Goal: Task Accomplishment & Management: Use online tool/utility

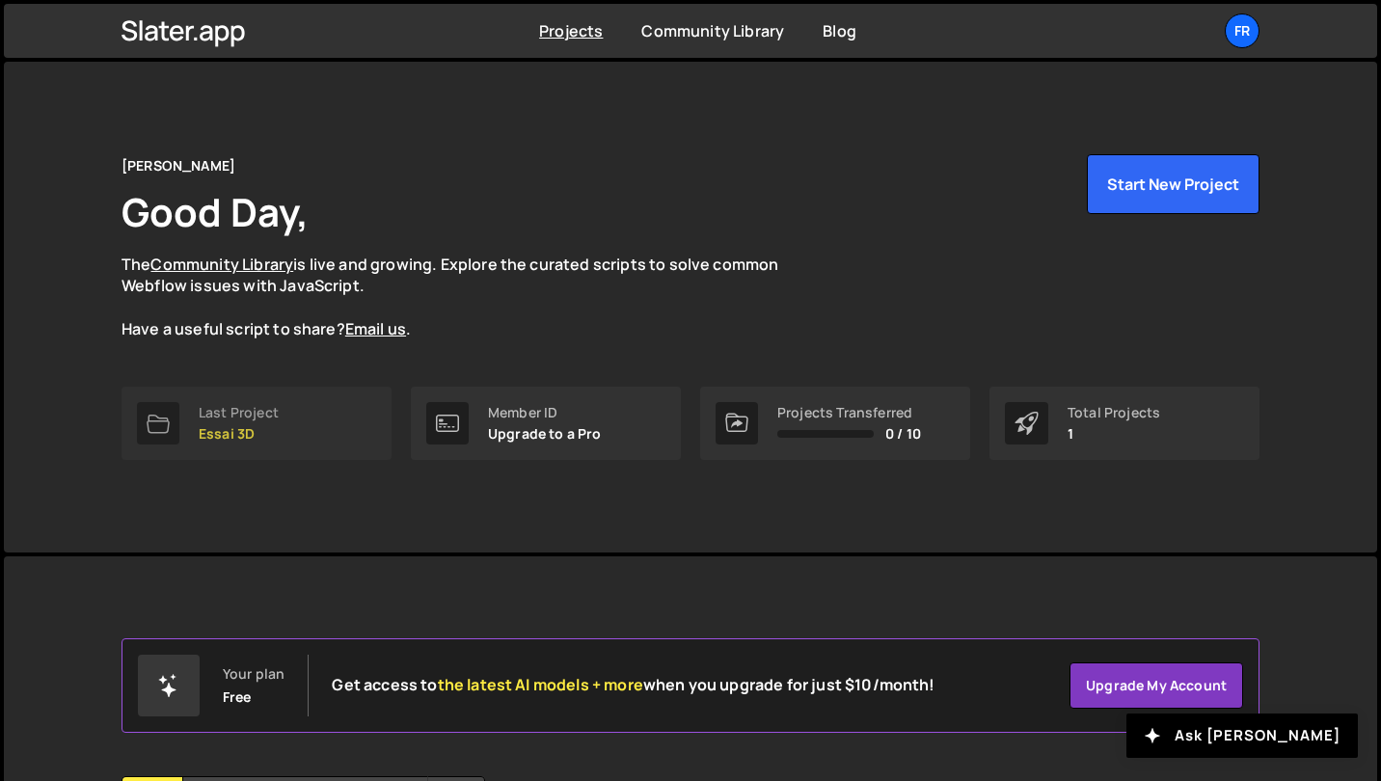
click at [244, 426] on p "Essai 3D" at bounding box center [239, 433] width 80 height 15
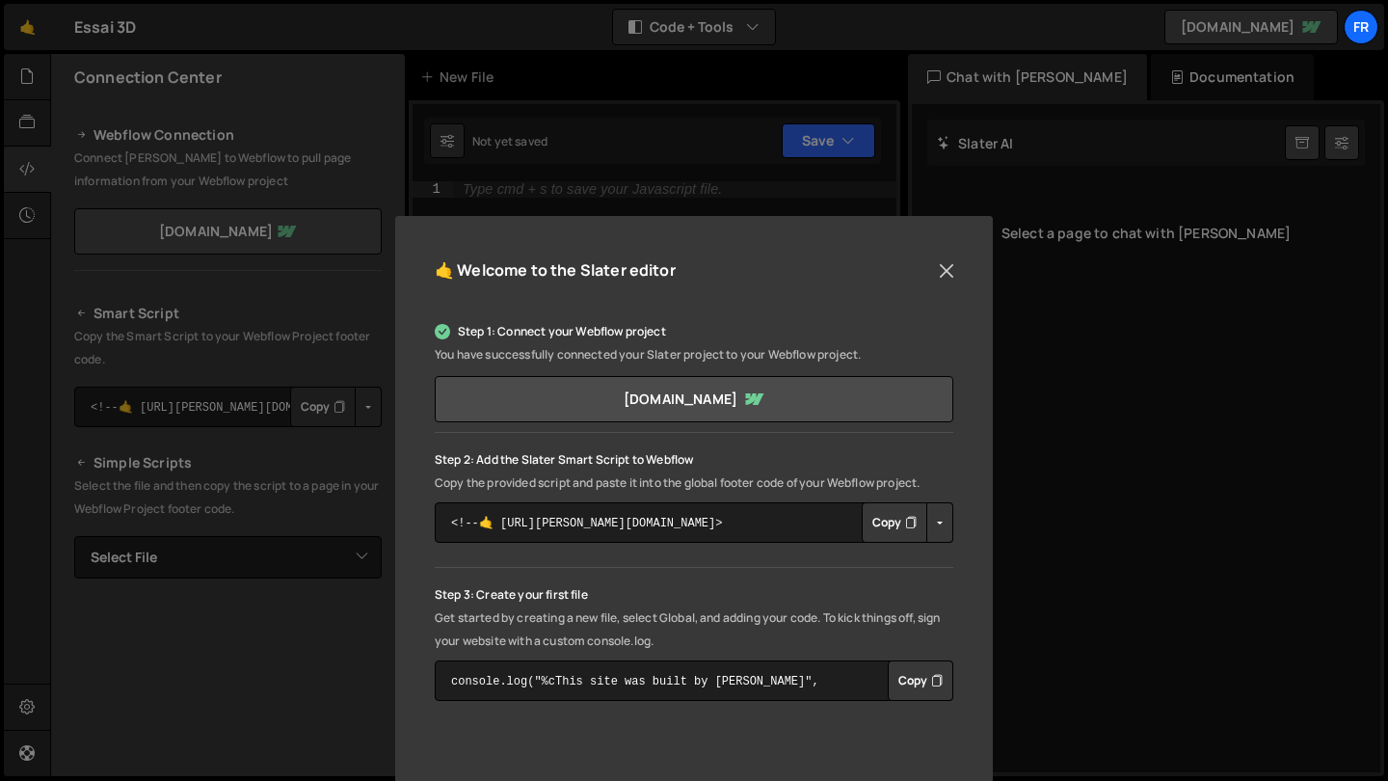
click at [945, 276] on button "Close" at bounding box center [946, 270] width 29 height 29
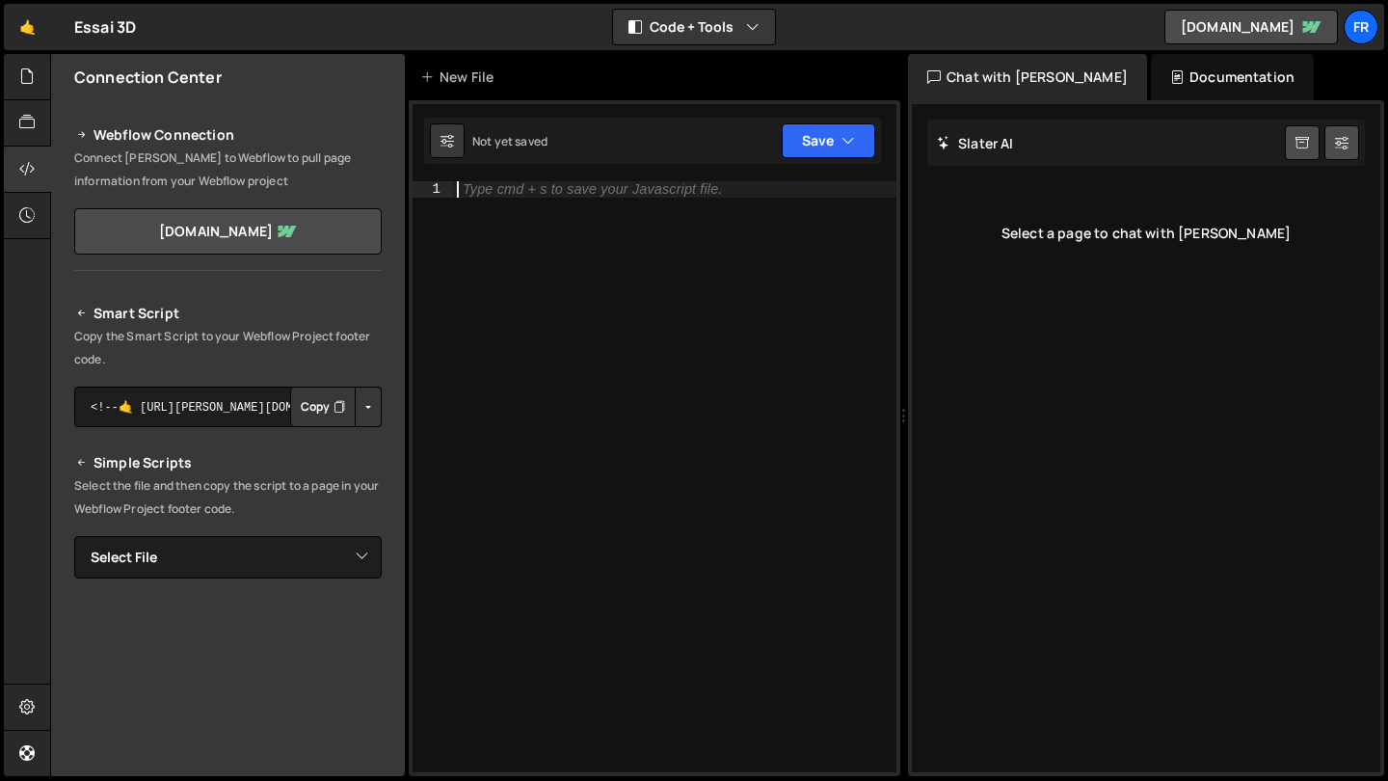
click at [664, 247] on div "Type cmd + s to save your Javascript file." at bounding box center [675, 493] width 444 height 624
paste textarea "animate()"
type textarea "animate()"
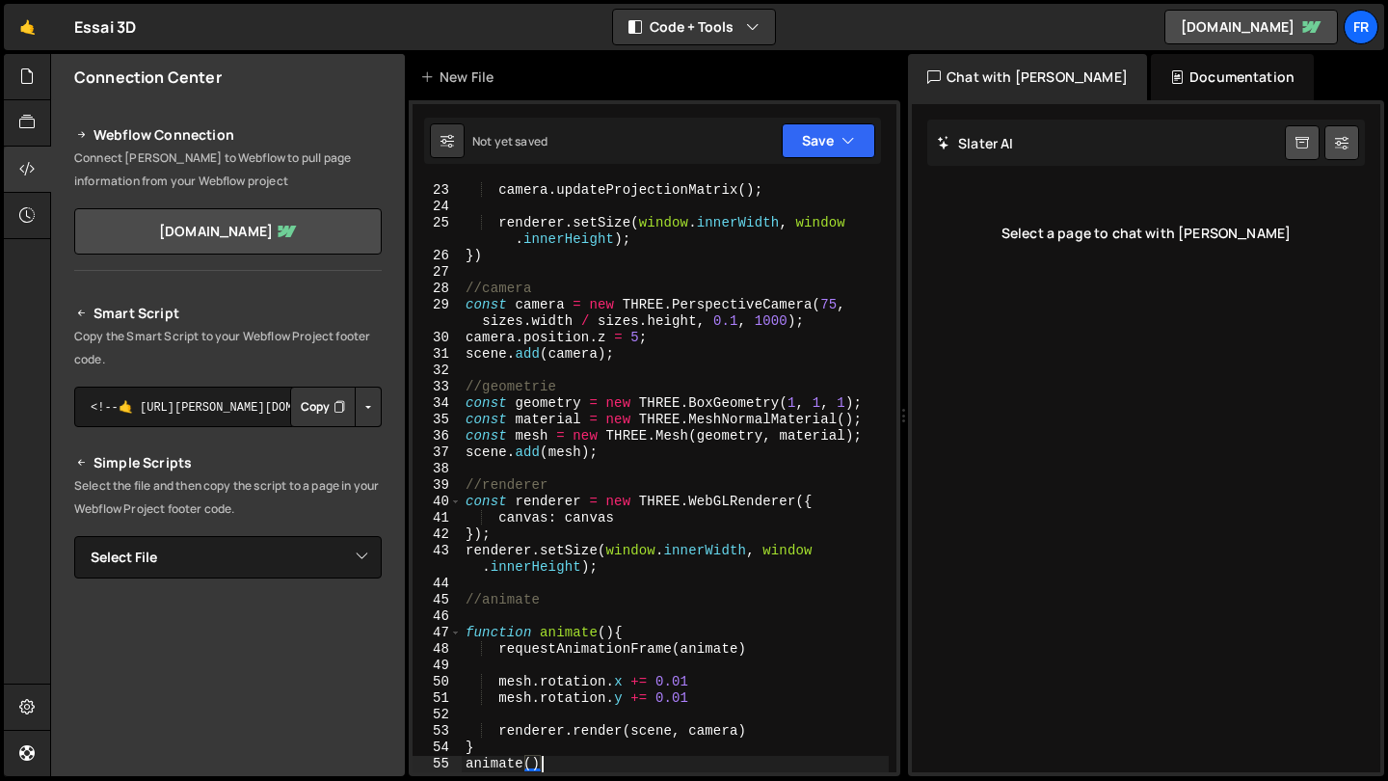
scroll to position [376, 0]
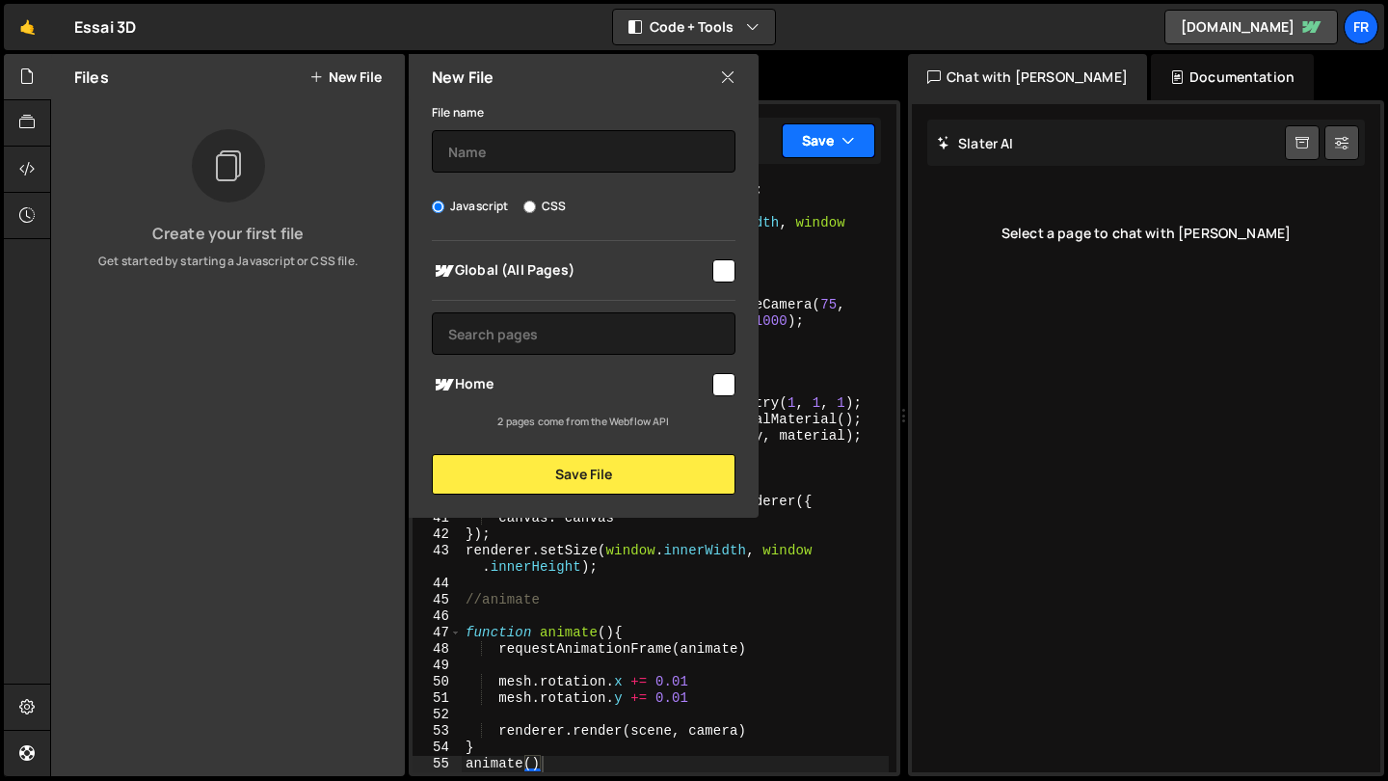
click at [829, 144] on button "Save" at bounding box center [829, 140] width 94 height 35
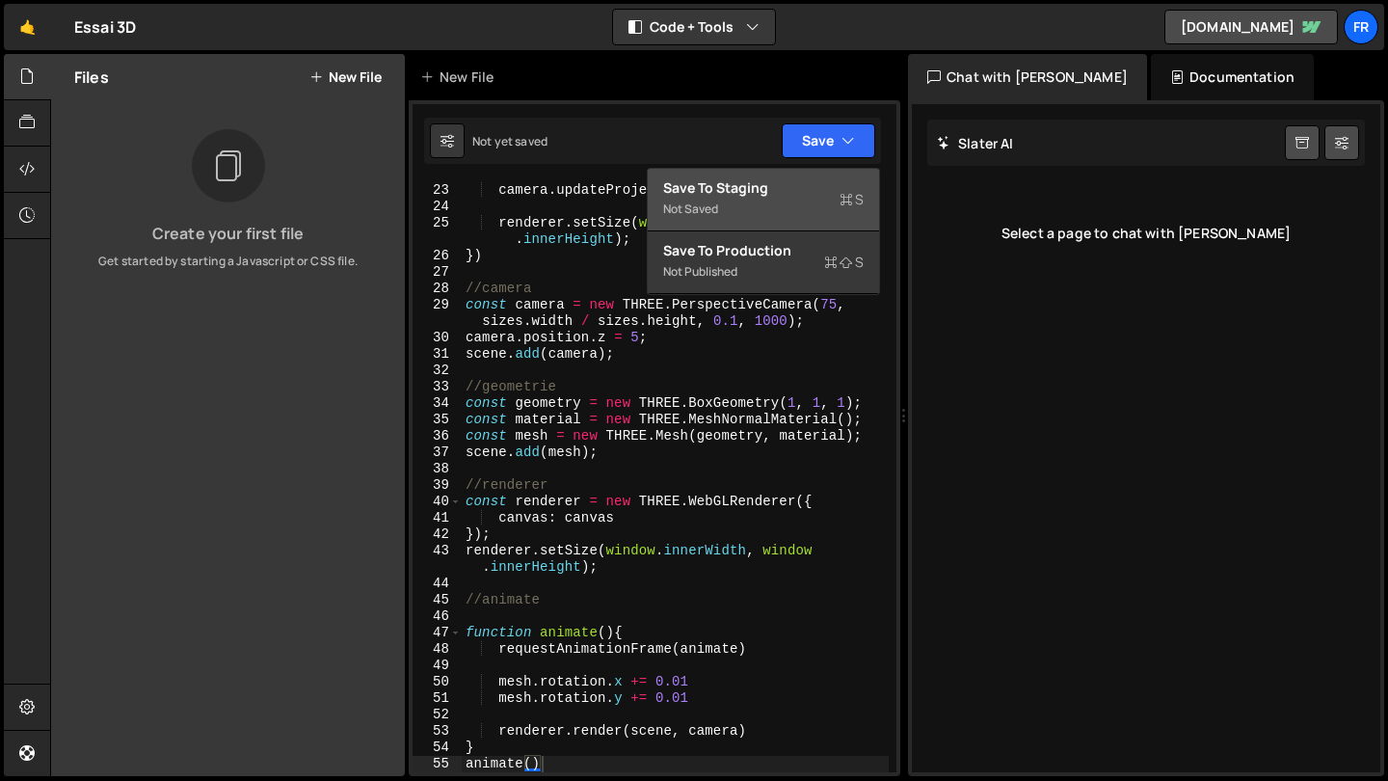
click at [780, 204] on div "Not saved" at bounding box center [763, 209] width 201 height 23
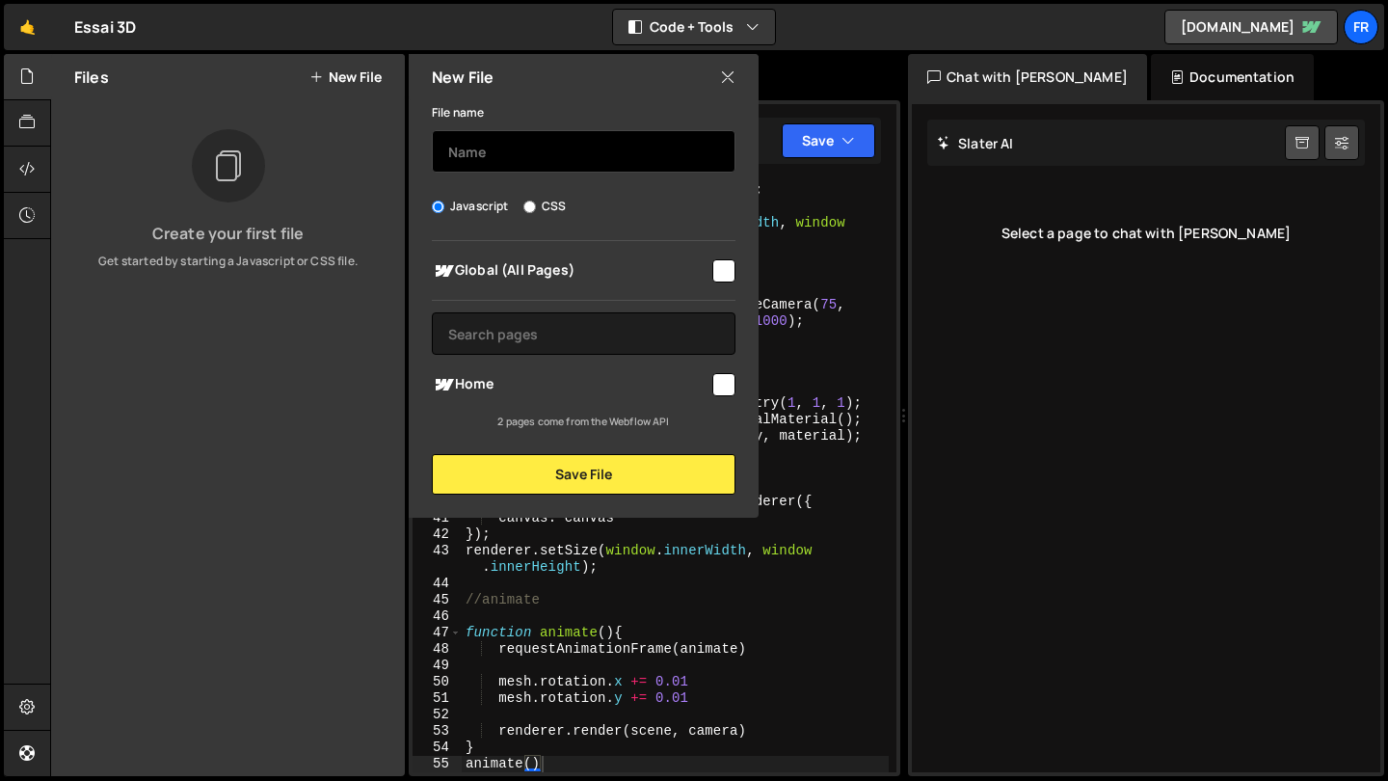
click at [655, 167] on input "text" at bounding box center [584, 151] width 304 height 42
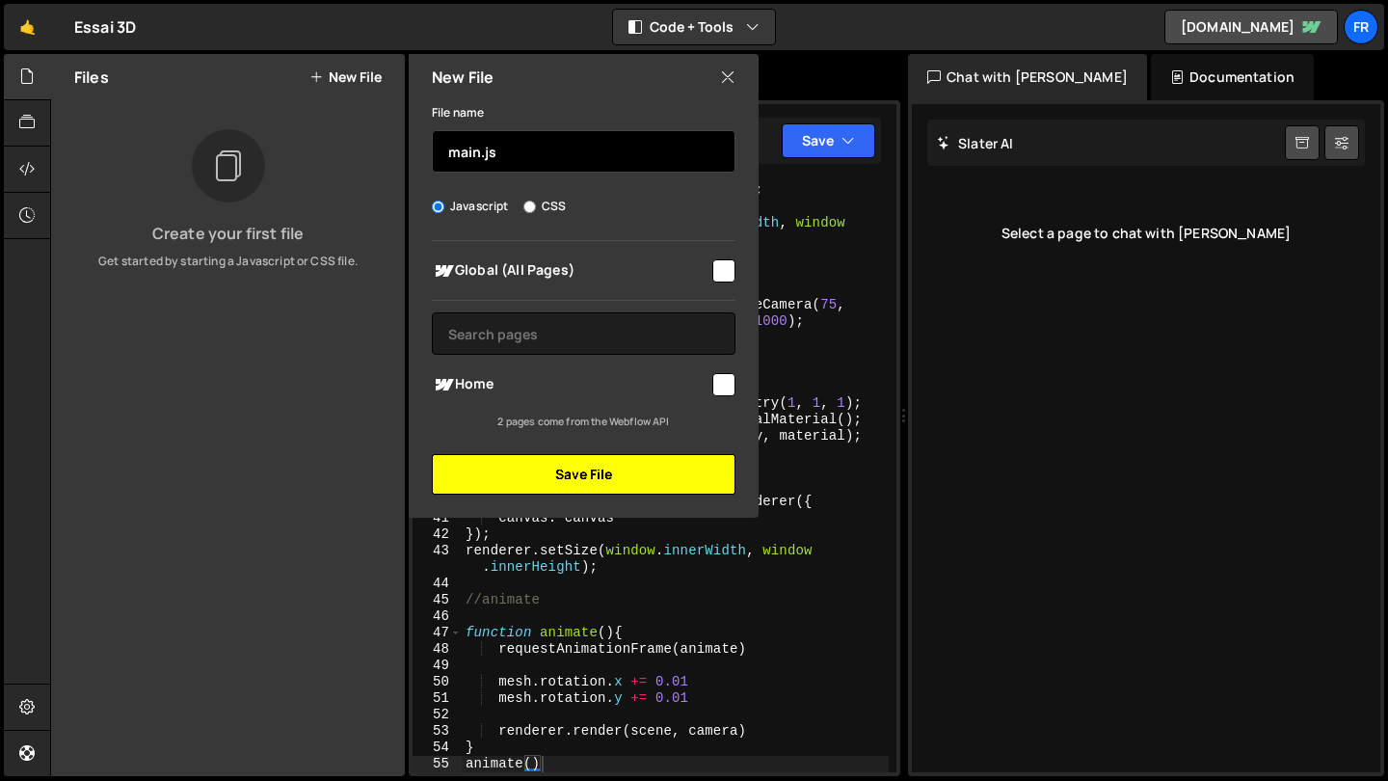
type input "main.js"
click at [548, 482] on button "Save File" at bounding box center [584, 474] width 304 height 40
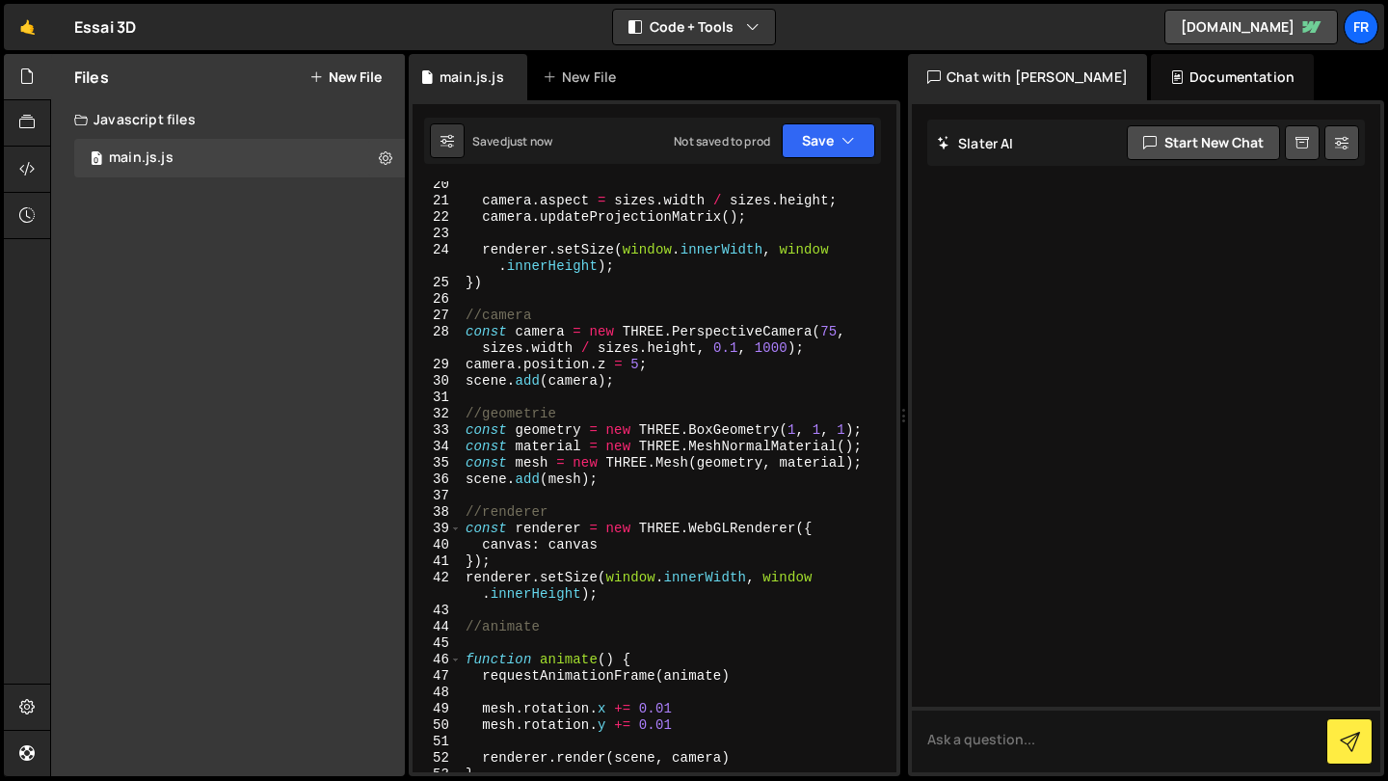
scroll to position [0, 0]
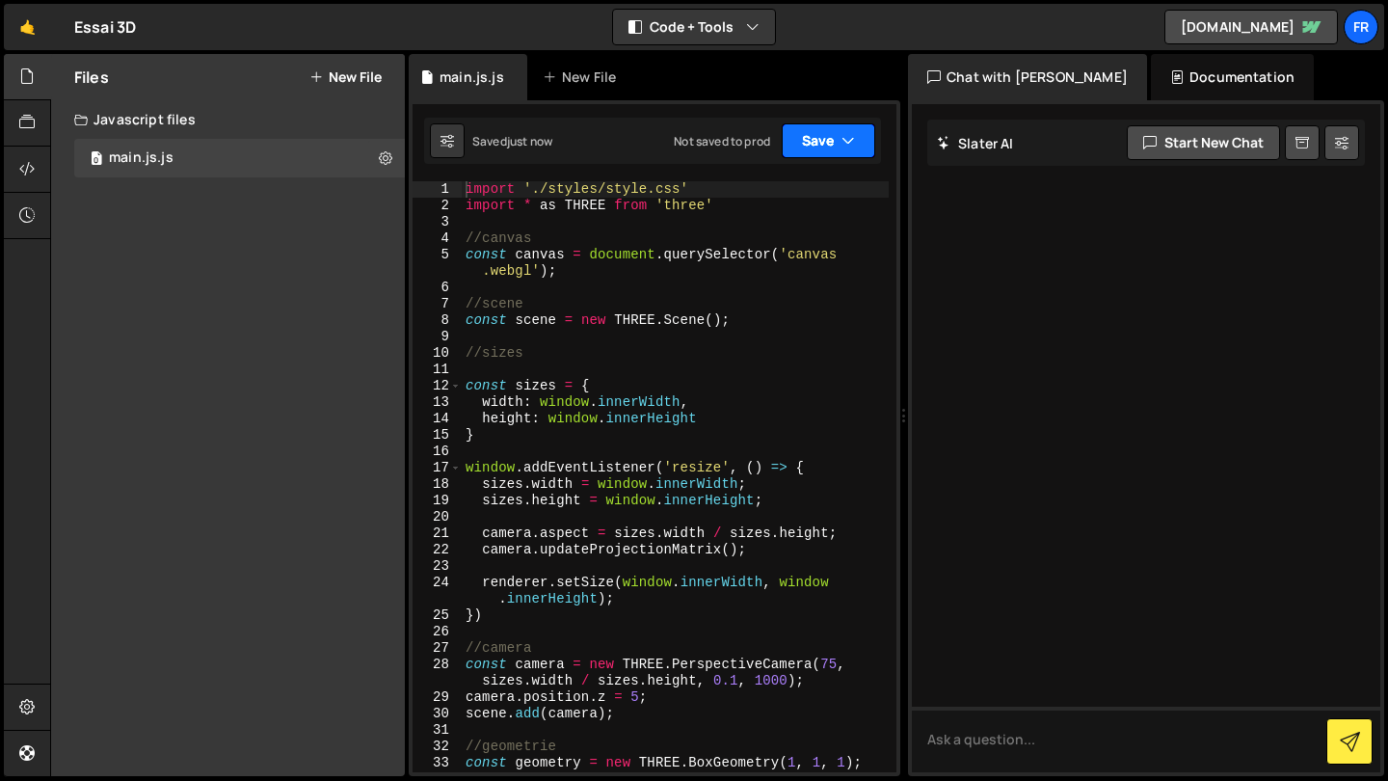
click at [819, 147] on button "Save" at bounding box center [829, 140] width 94 height 35
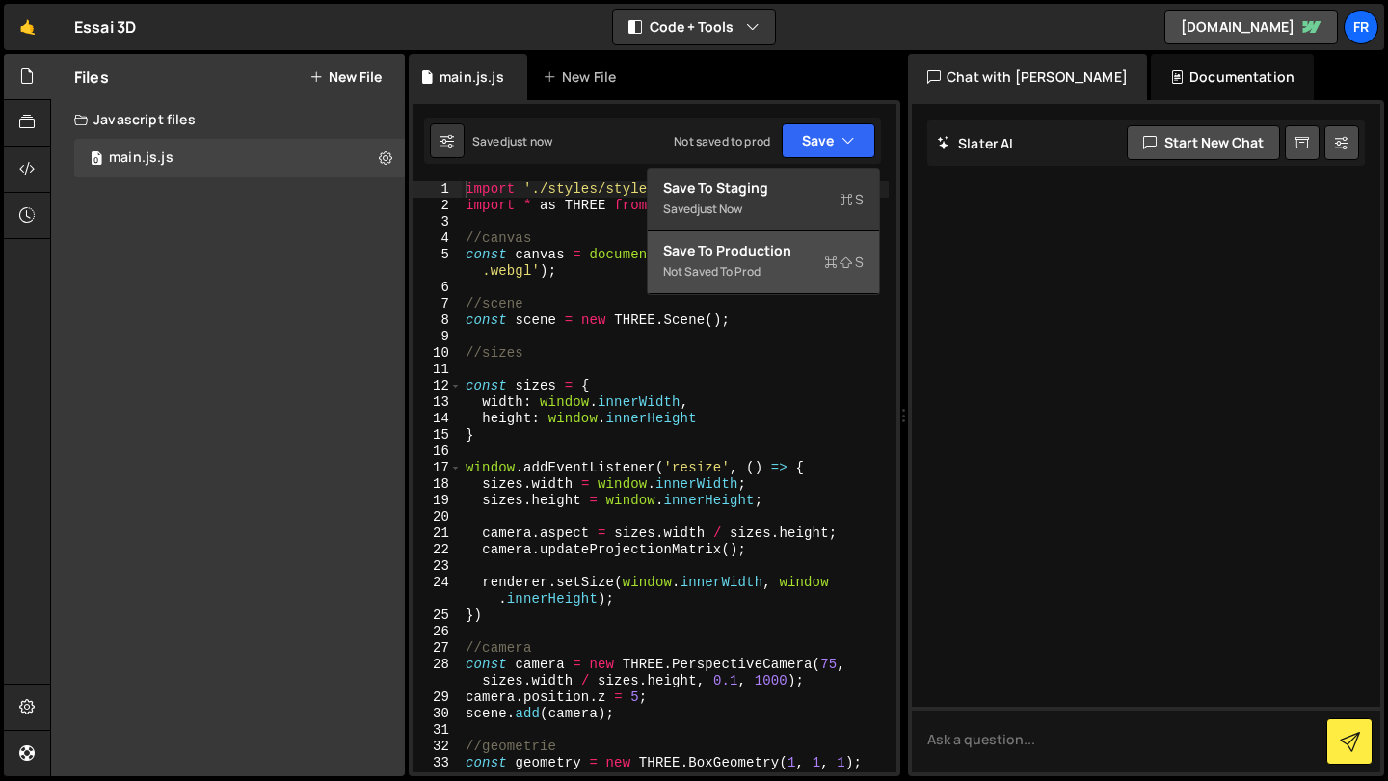
click at [789, 274] on div "Not saved to prod" at bounding box center [763, 271] width 201 height 23
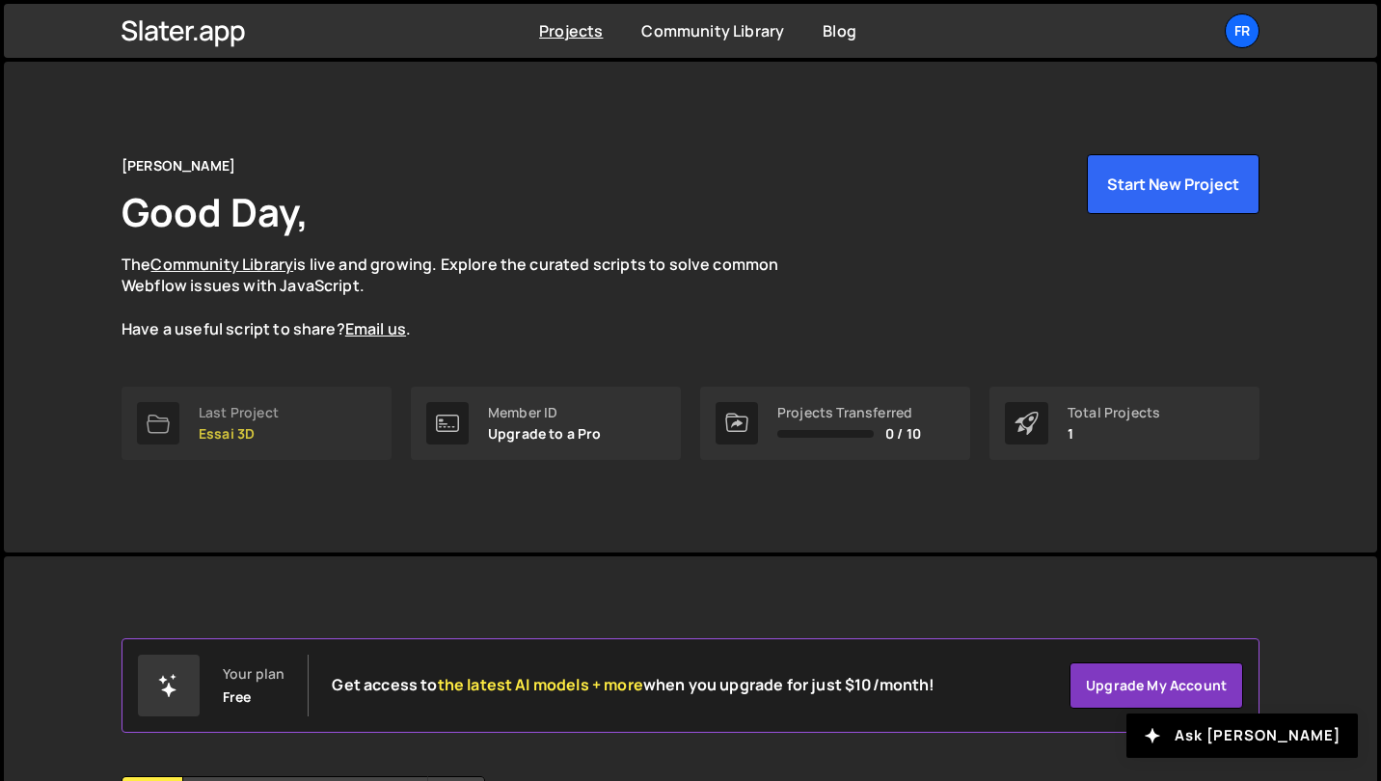
click at [231, 426] on p "Essai 3D" at bounding box center [239, 433] width 80 height 15
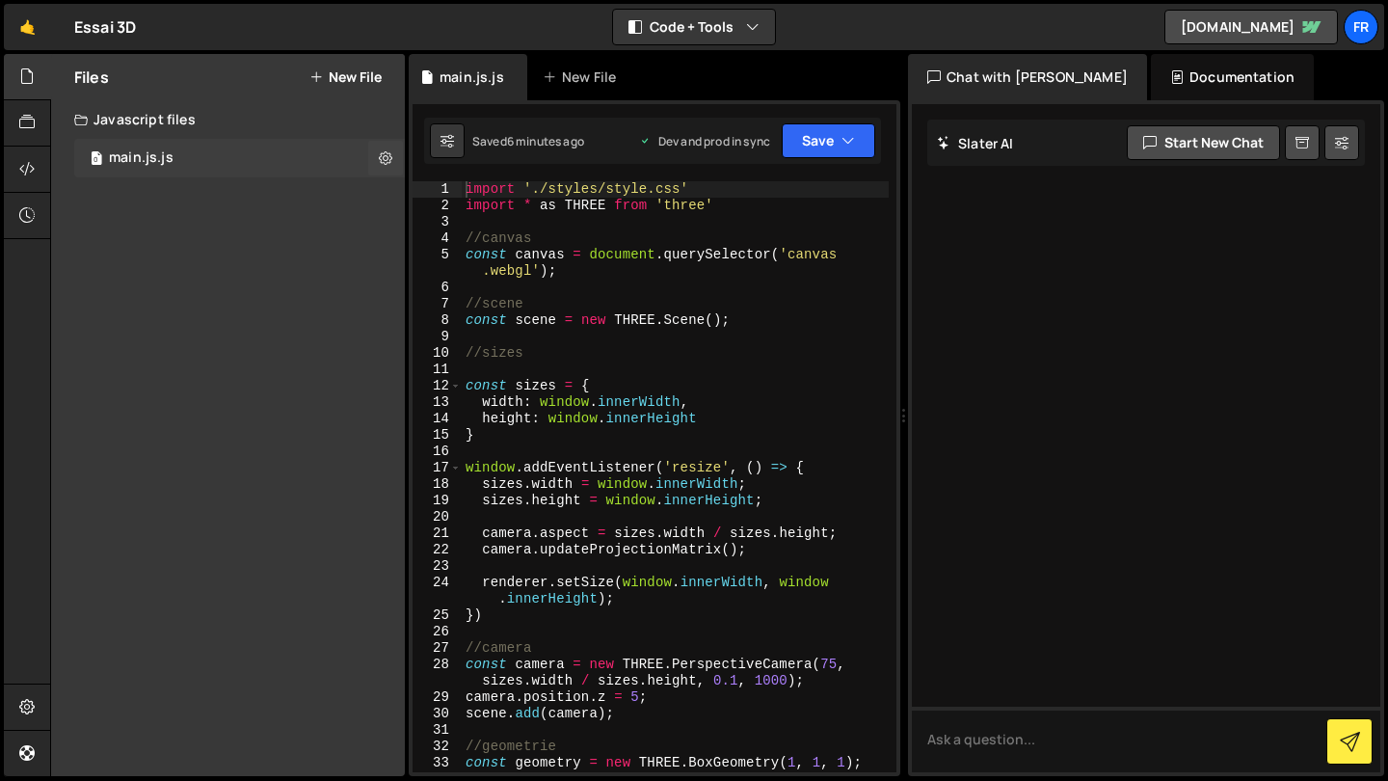
click at [274, 153] on div "0 main.js.js 0" at bounding box center [239, 158] width 331 height 39
click at [273, 153] on div "0 main.js.js 0" at bounding box center [239, 158] width 331 height 39
click at [153, 159] on div "main.js.js" at bounding box center [141, 157] width 65 height 17
click at [387, 164] on icon at bounding box center [385, 157] width 13 height 18
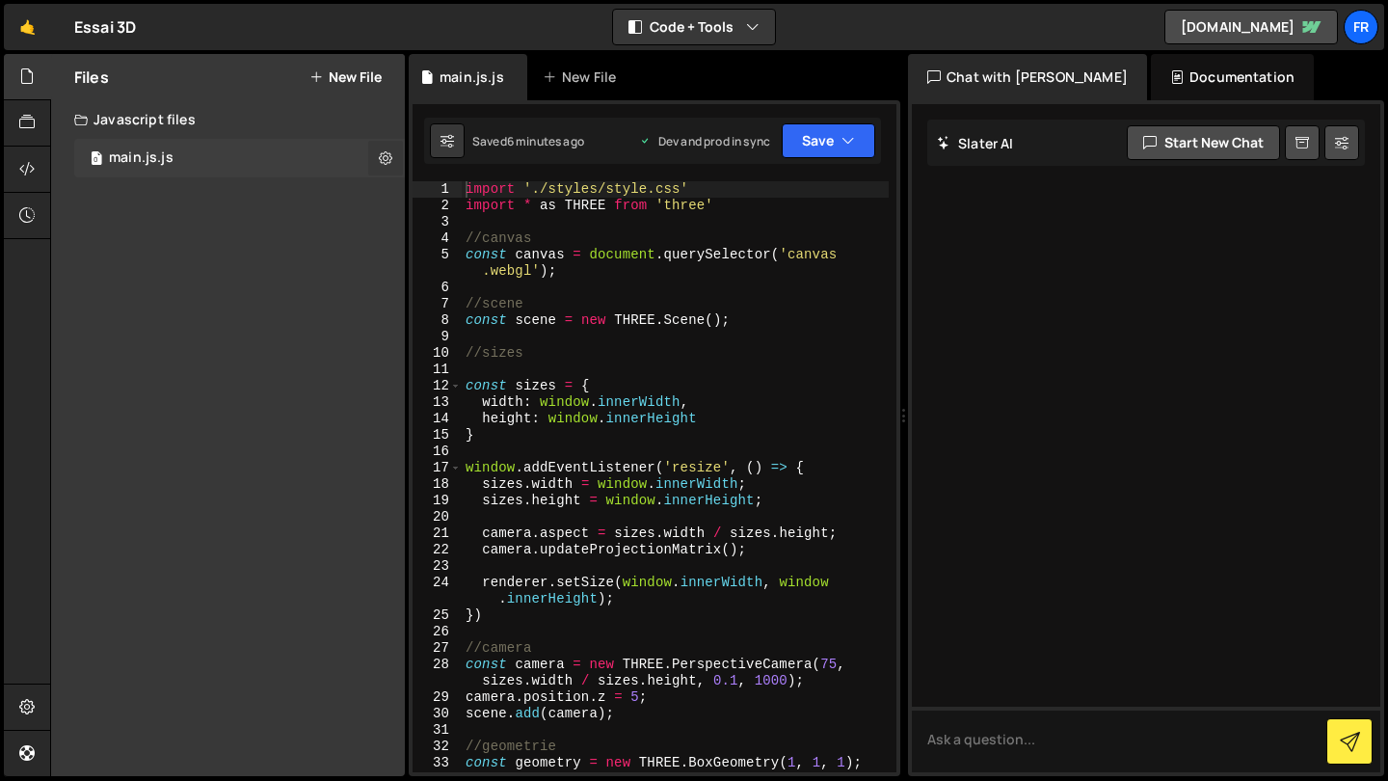
type input "main.js"
radio input "true"
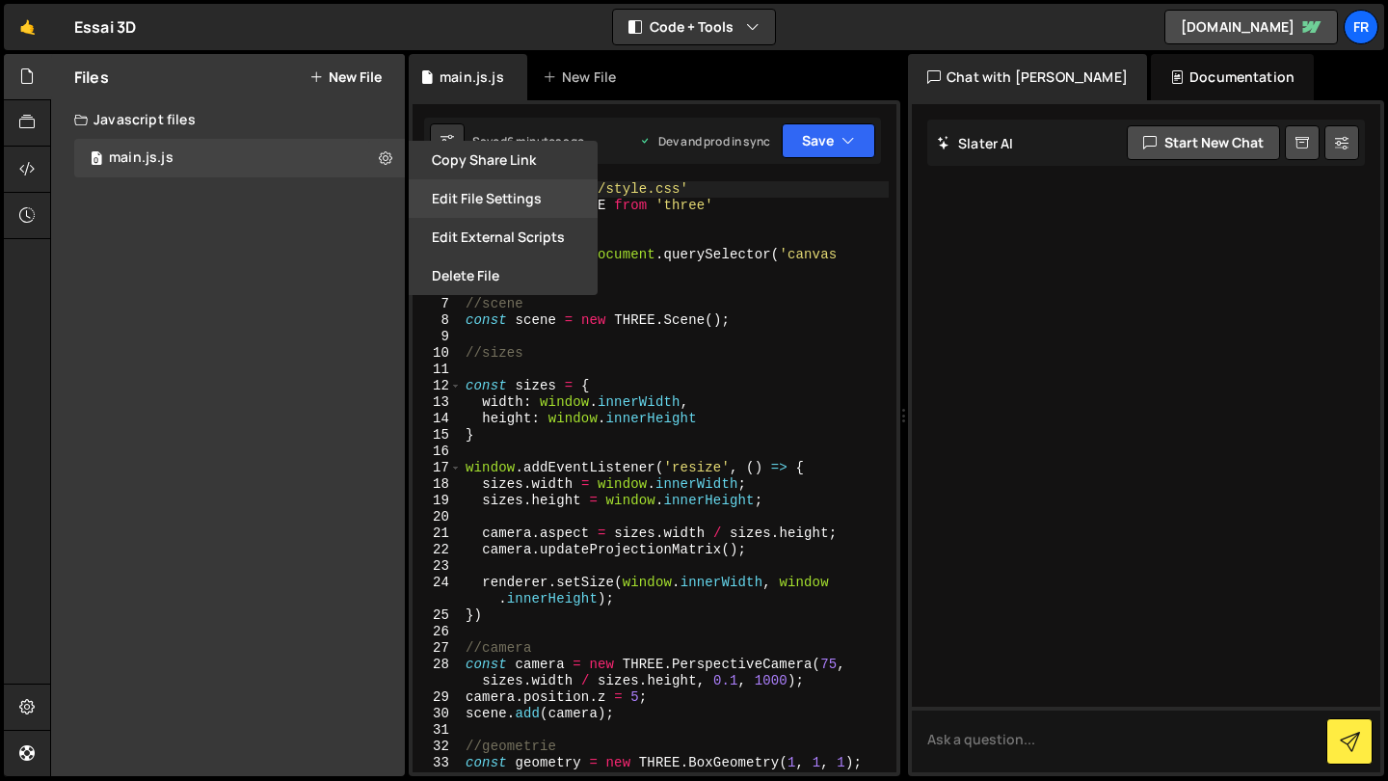
click at [498, 195] on button "Edit File Settings" at bounding box center [503, 198] width 189 height 39
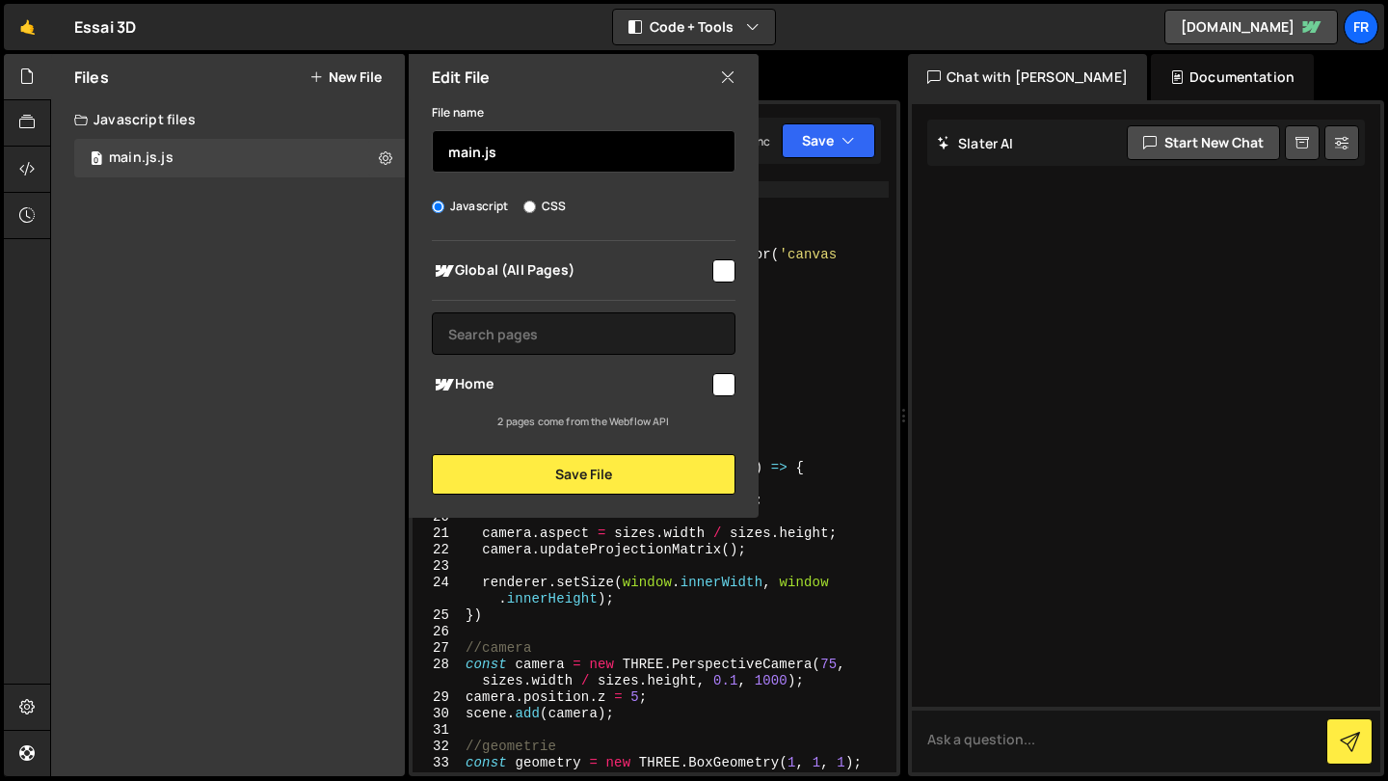
click at [506, 151] on input "main.js" at bounding box center [584, 151] width 304 height 42
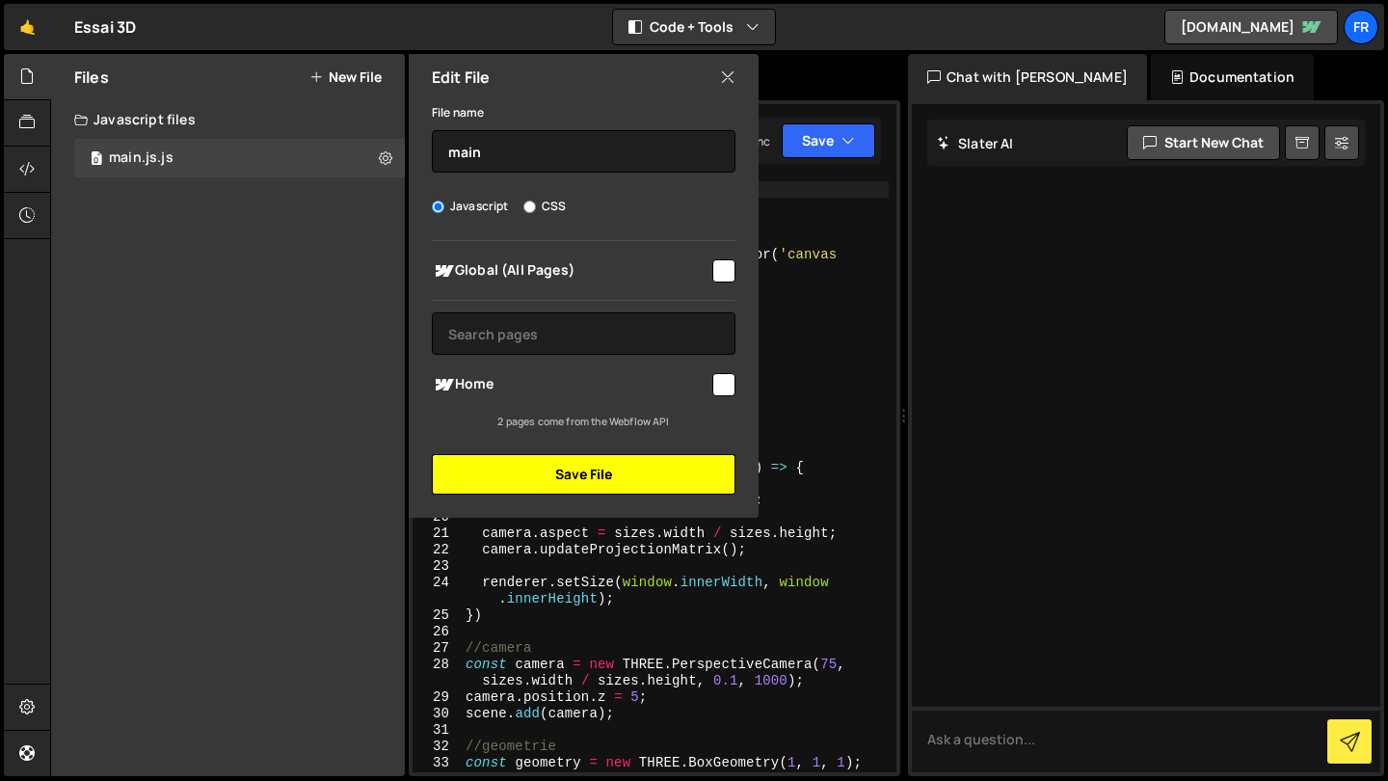
click at [595, 471] on button "Save File" at bounding box center [584, 474] width 304 height 40
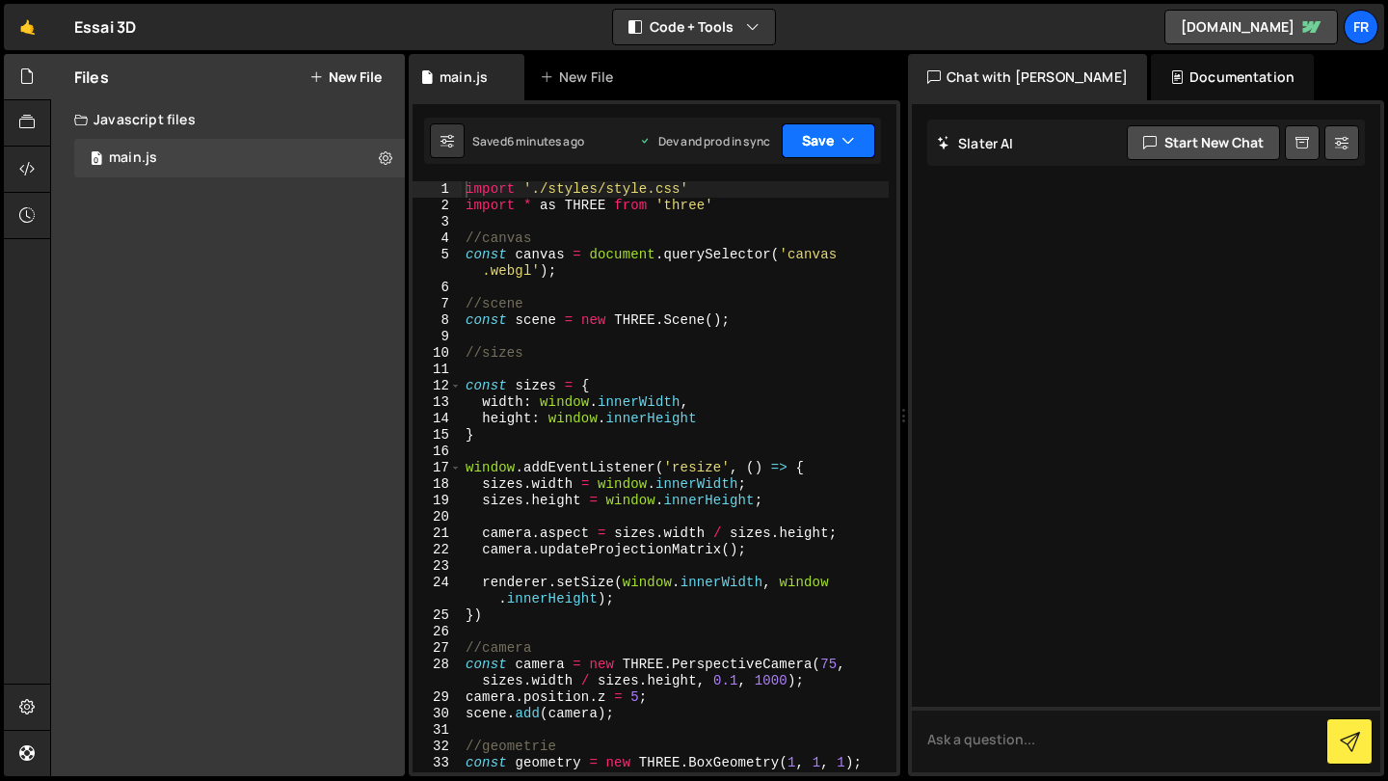
click at [822, 141] on button "Save" at bounding box center [829, 140] width 94 height 35
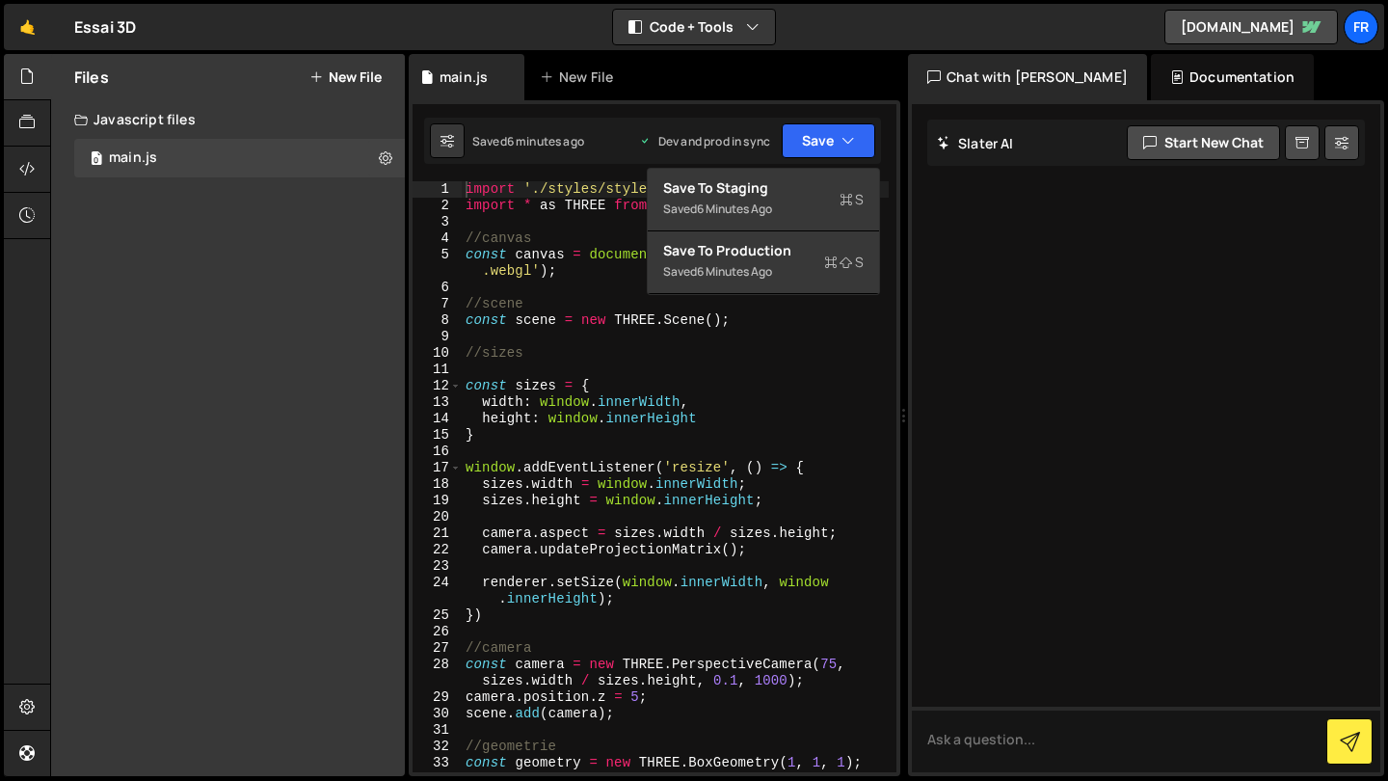
click at [248, 200] on div "Files New File Javascript files 0 main.js 0 CSS files Copy share link Edit File…" at bounding box center [228, 415] width 354 height 722
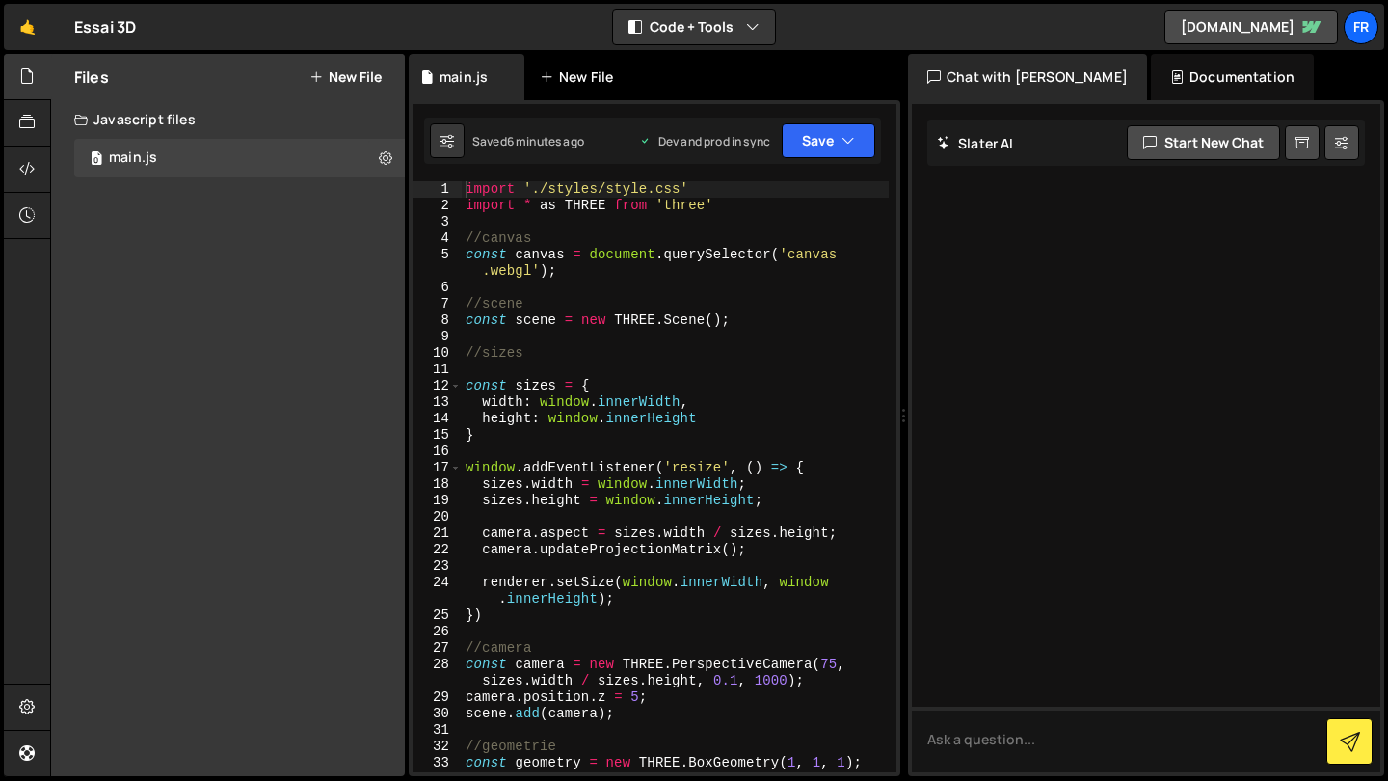
click at [553, 85] on icon at bounding box center [546, 76] width 13 height 19
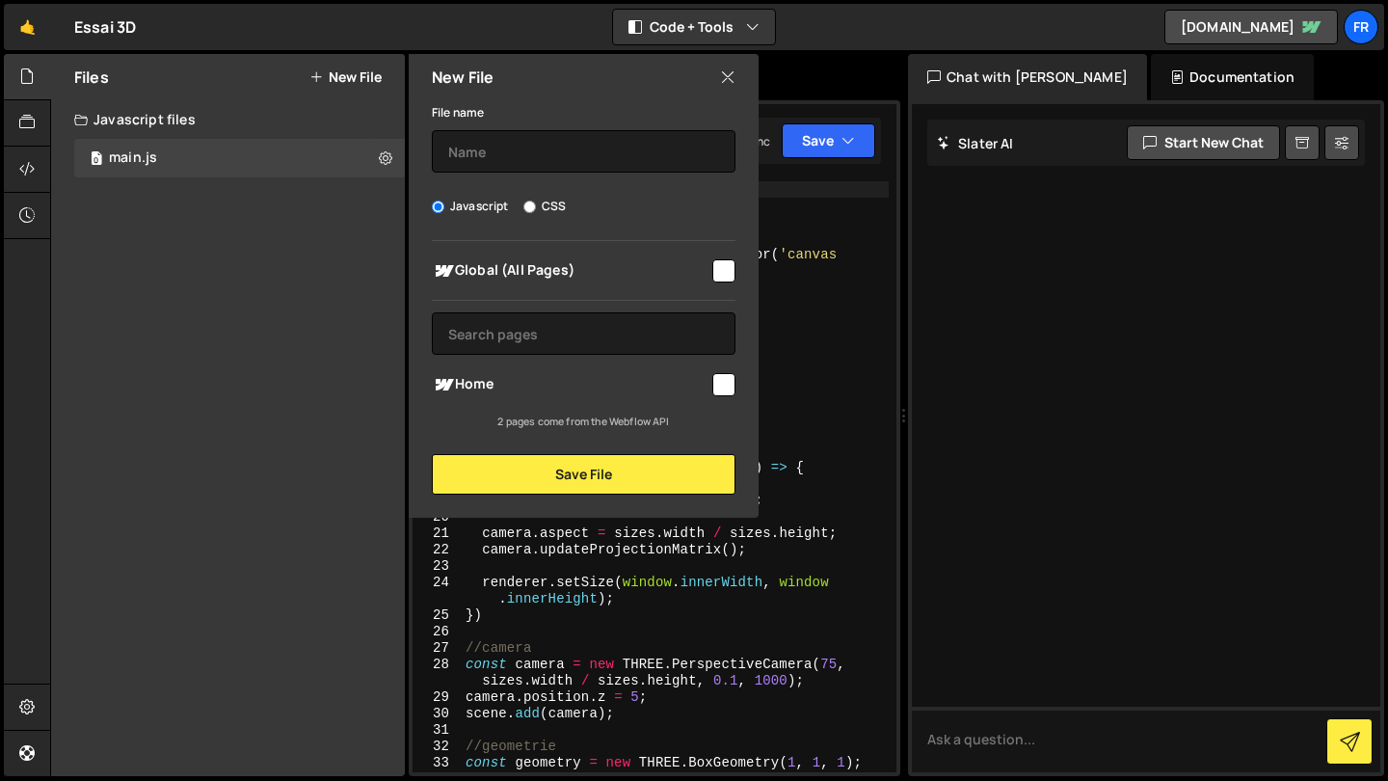
click at [729, 65] on div "New File" at bounding box center [584, 77] width 350 height 46
click at [729, 76] on icon at bounding box center [727, 77] width 15 height 21
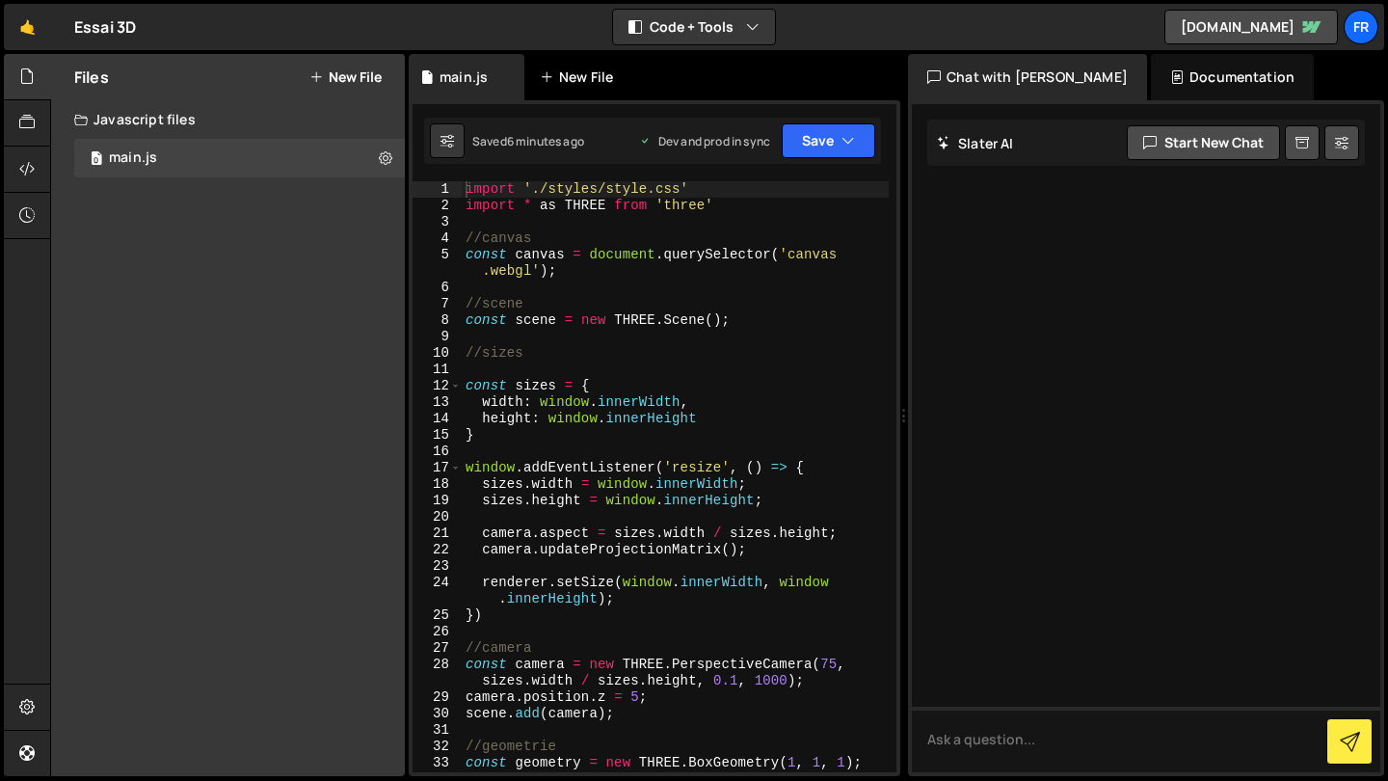
click at [584, 94] on div "New File" at bounding box center [586, 77] width 116 height 46
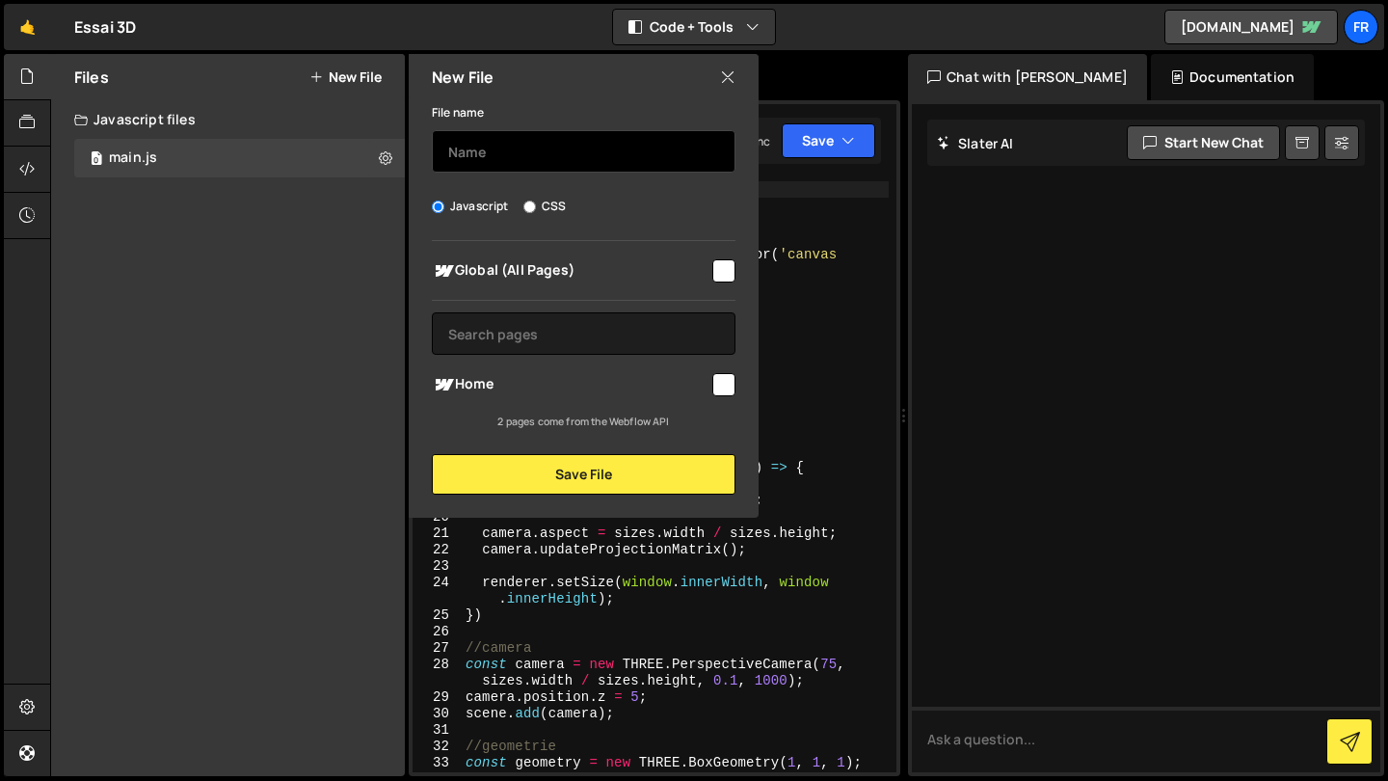
click at [552, 164] on input "text" at bounding box center [584, 151] width 304 height 42
type input "style"
click at [527, 205] on input "CSS" at bounding box center [530, 207] width 13 height 13
radio input "true"
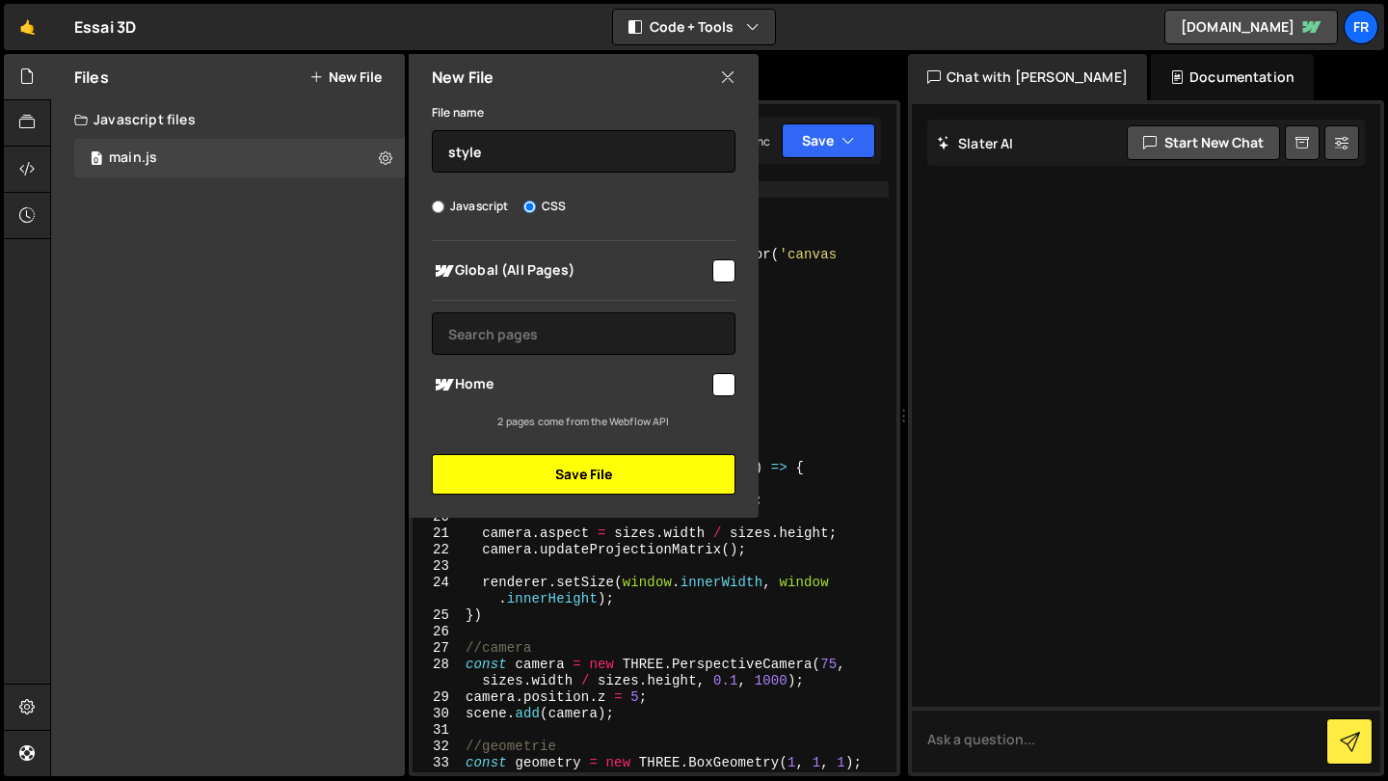
click at [540, 481] on button "Save File" at bounding box center [584, 474] width 304 height 40
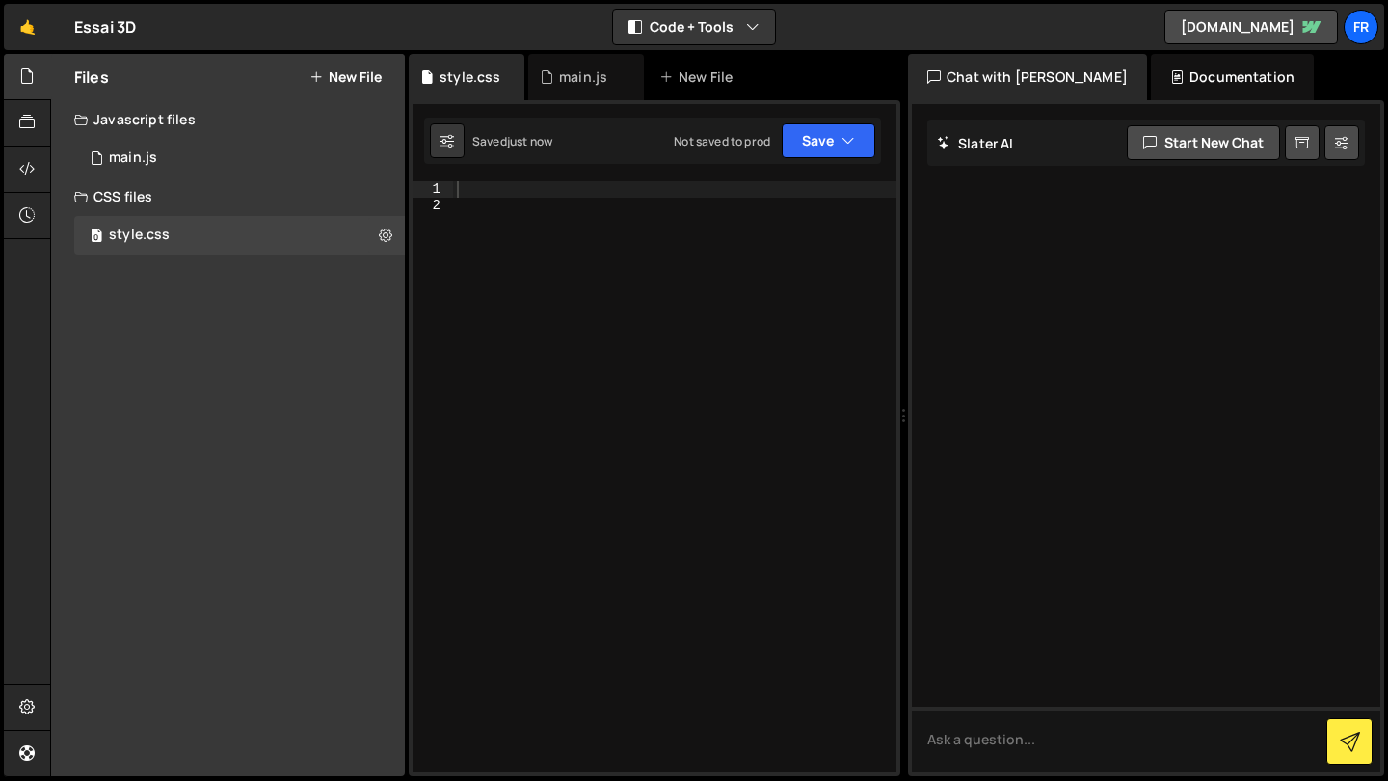
click at [509, 203] on div at bounding box center [675, 493] width 444 height 624
click at [509, 187] on div at bounding box center [675, 493] width 444 height 624
paste textarea "}"
type textarea "}"
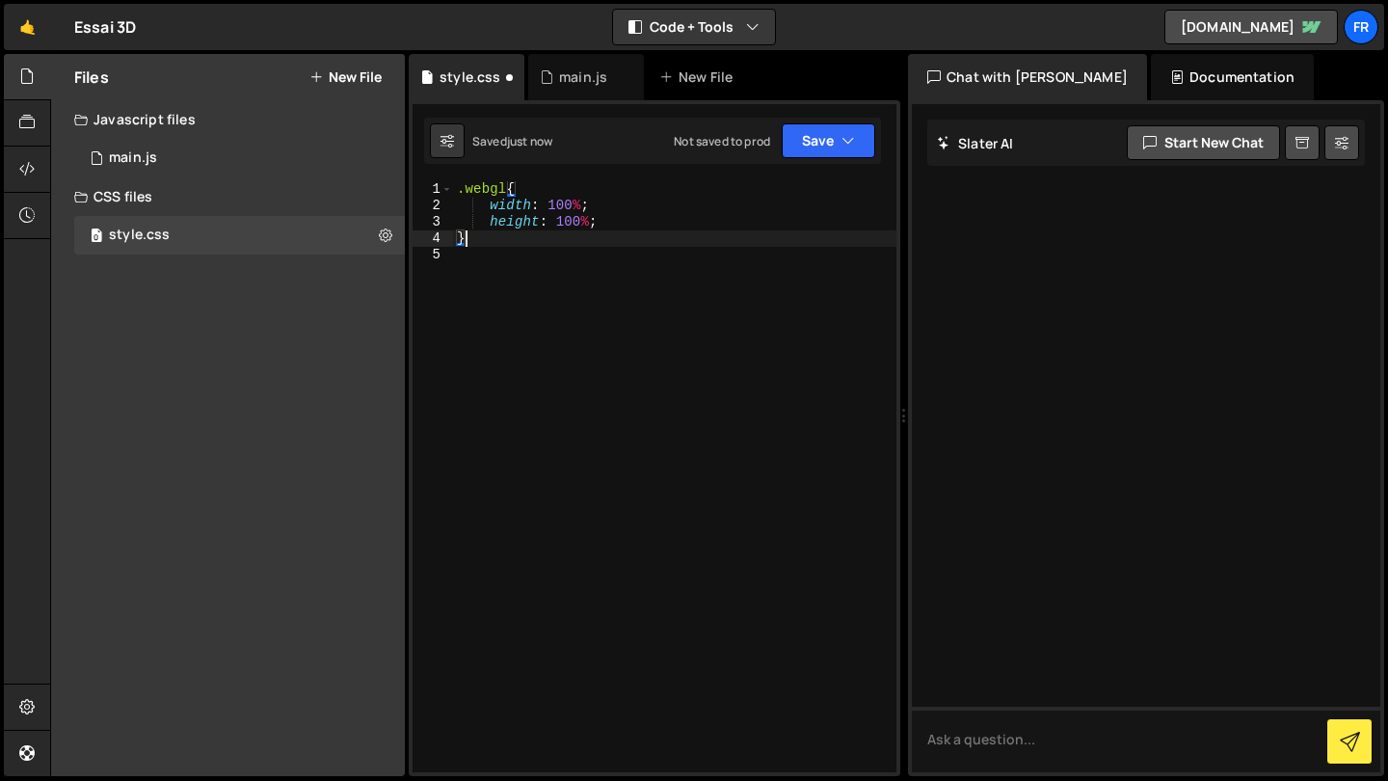
click at [510, 259] on div ".webgl { width : 100 % ; height : 100 % ; }" at bounding box center [675, 493] width 444 height 624
type textarea "}"
click at [852, 144] on icon "button" at bounding box center [848, 140] width 13 height 19
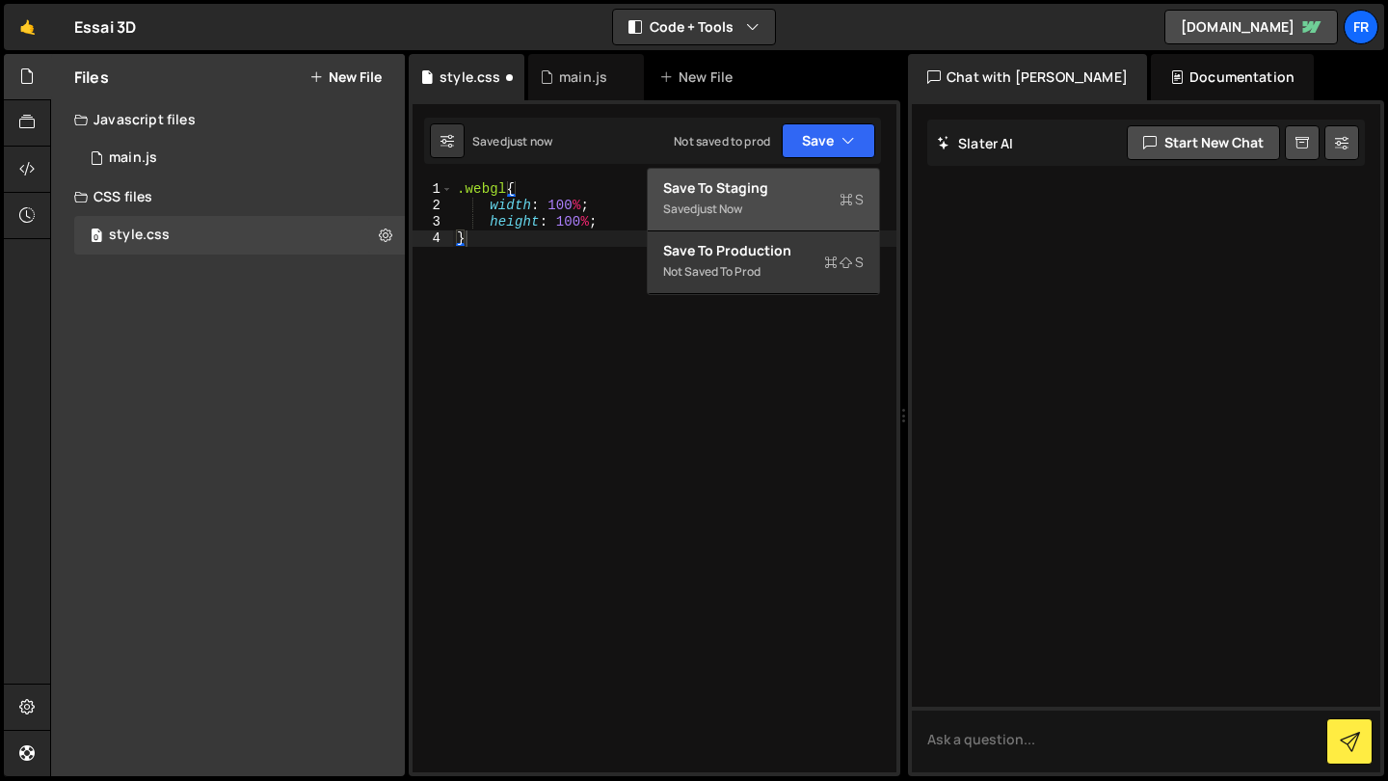
click at [751, 207] on div "Saved just now" at bounding box center [763, 209] width 201 height 23
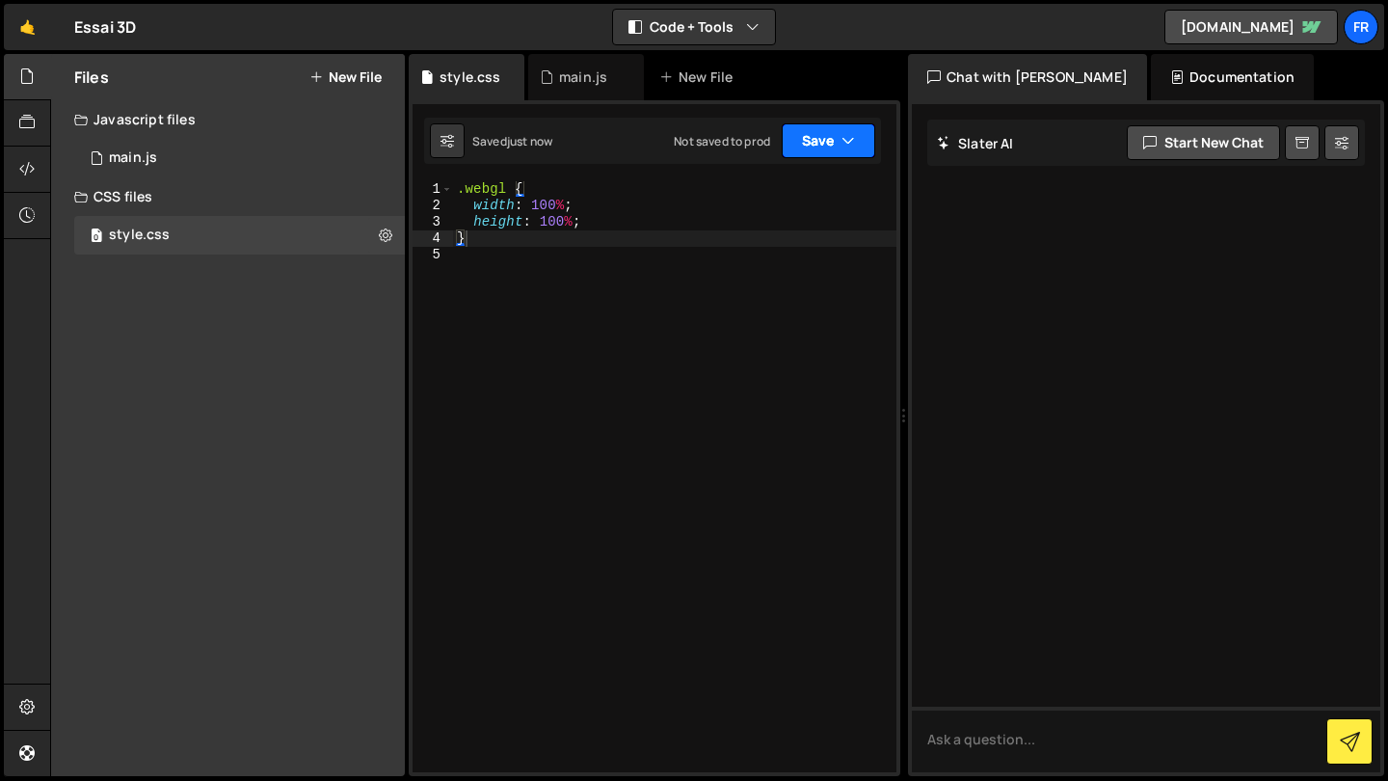
click at [852, 138] on icon "button" at bounding box center [848, 140] width 13 height 19
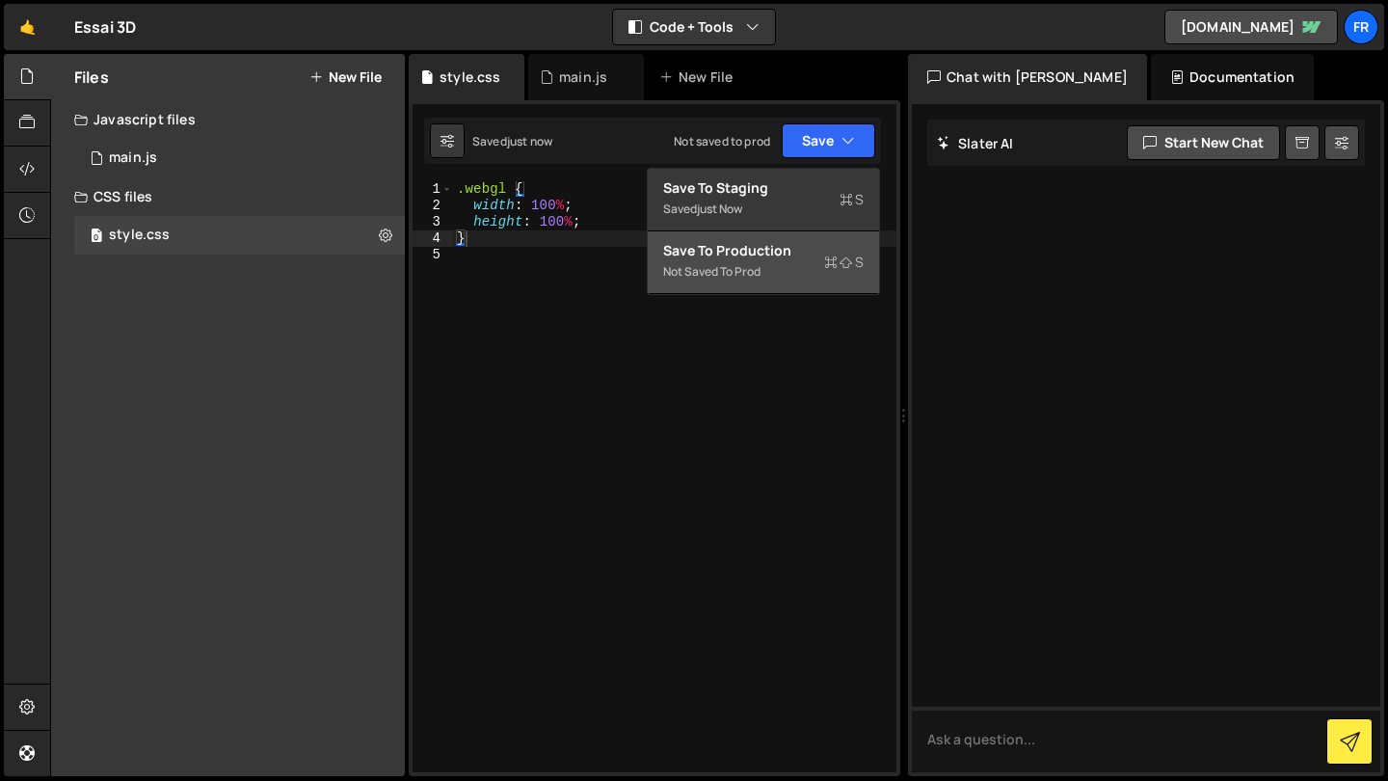
click at [812, 272] on div "Not saved to prod" at bounding box center [763, 271] width 201 height 23
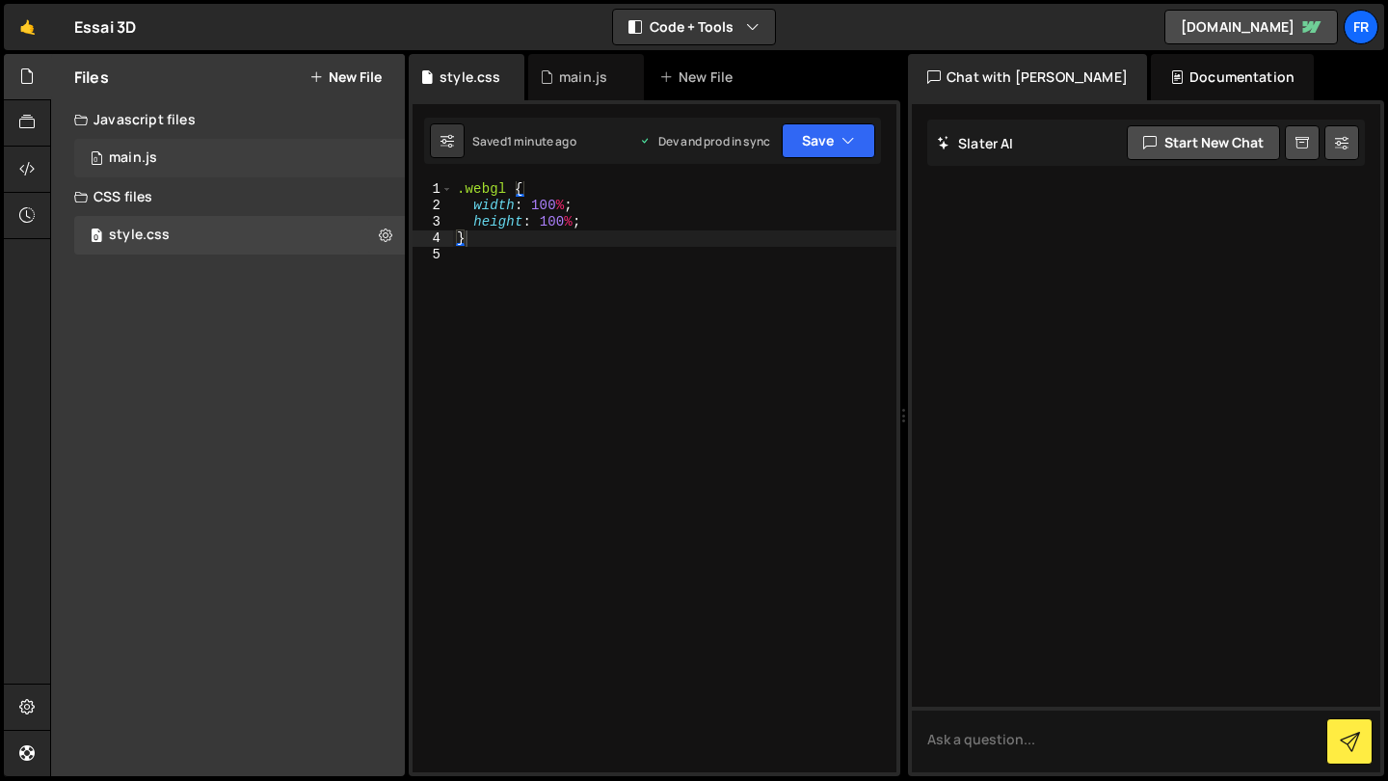
click at [243, 171] on div "0 main.js 0" at bounding box center [239, 158] width 331 height 39
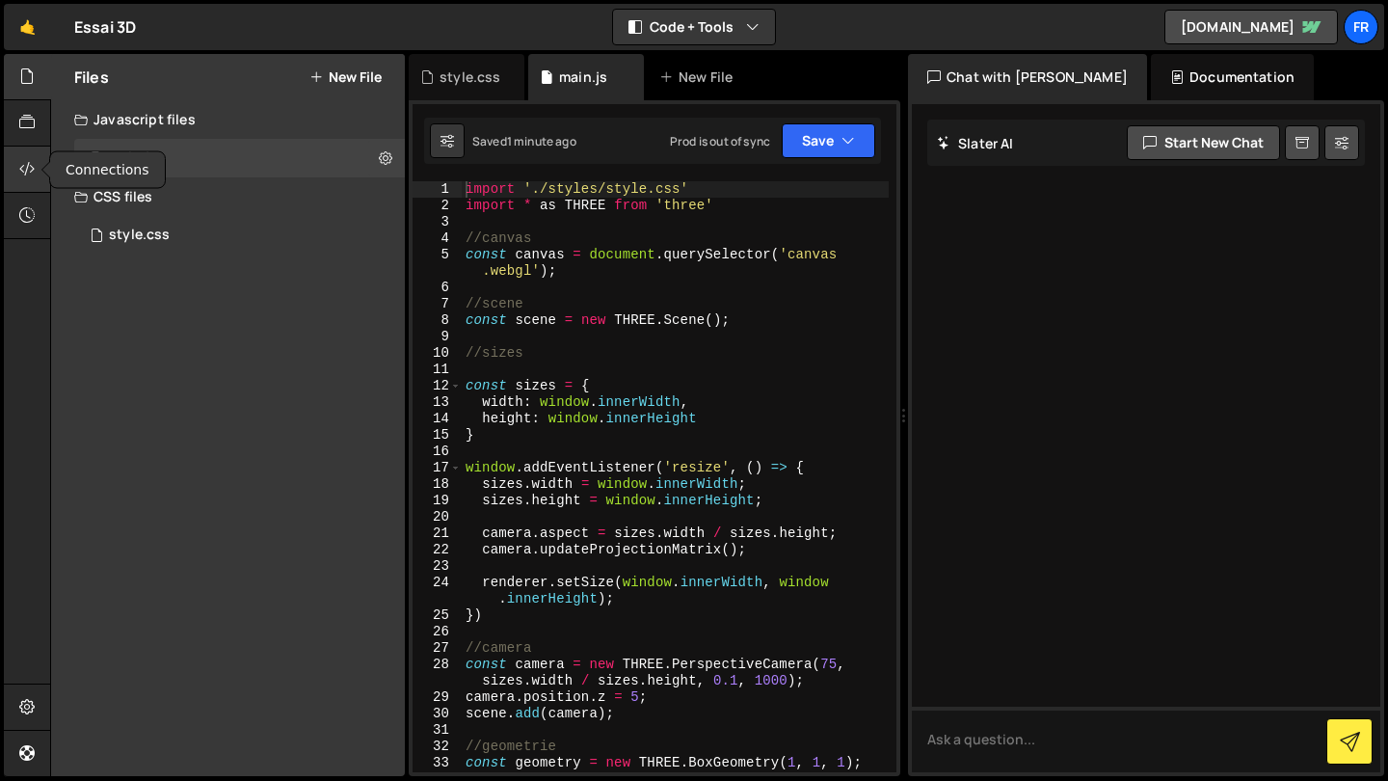
click at [20, 171] on icon at bounding box center [26, 168] width 15 height 21
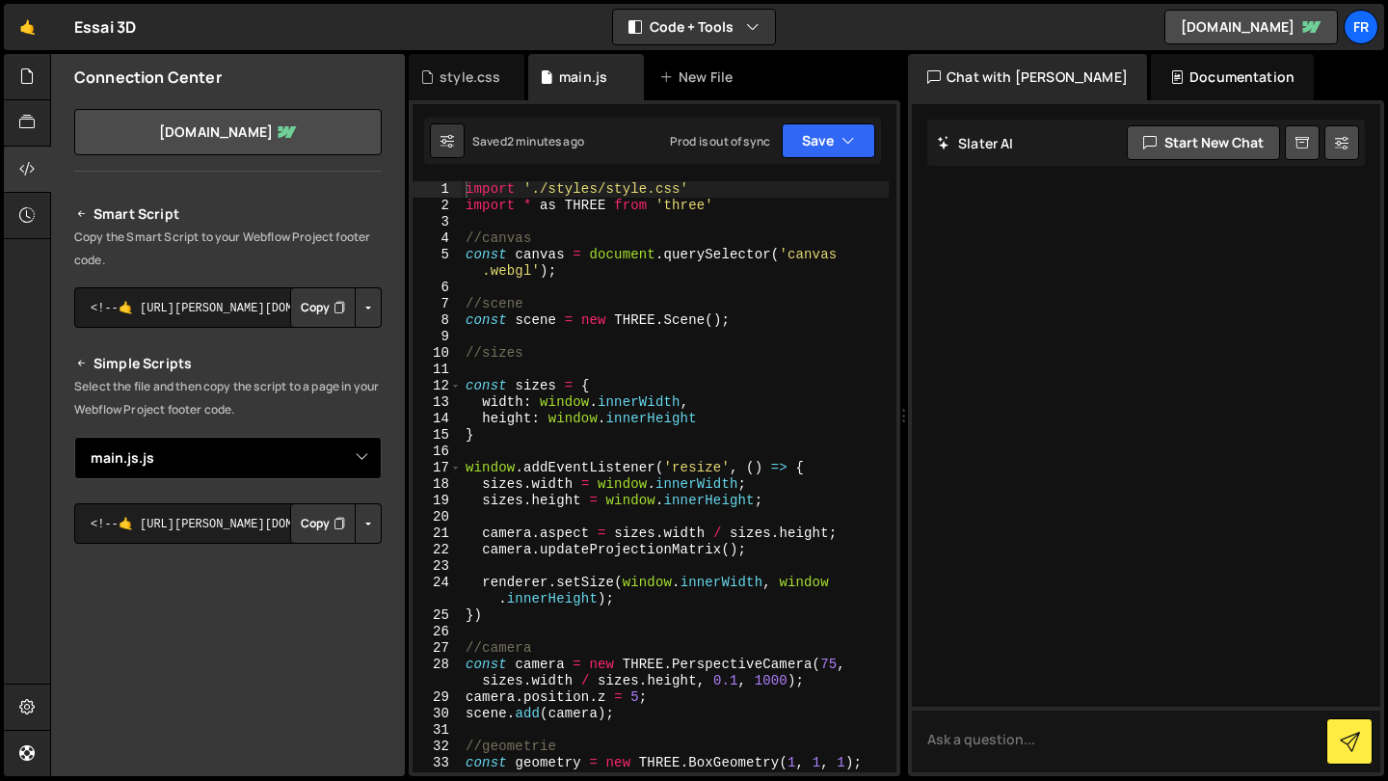
scroll to position [103, 0]
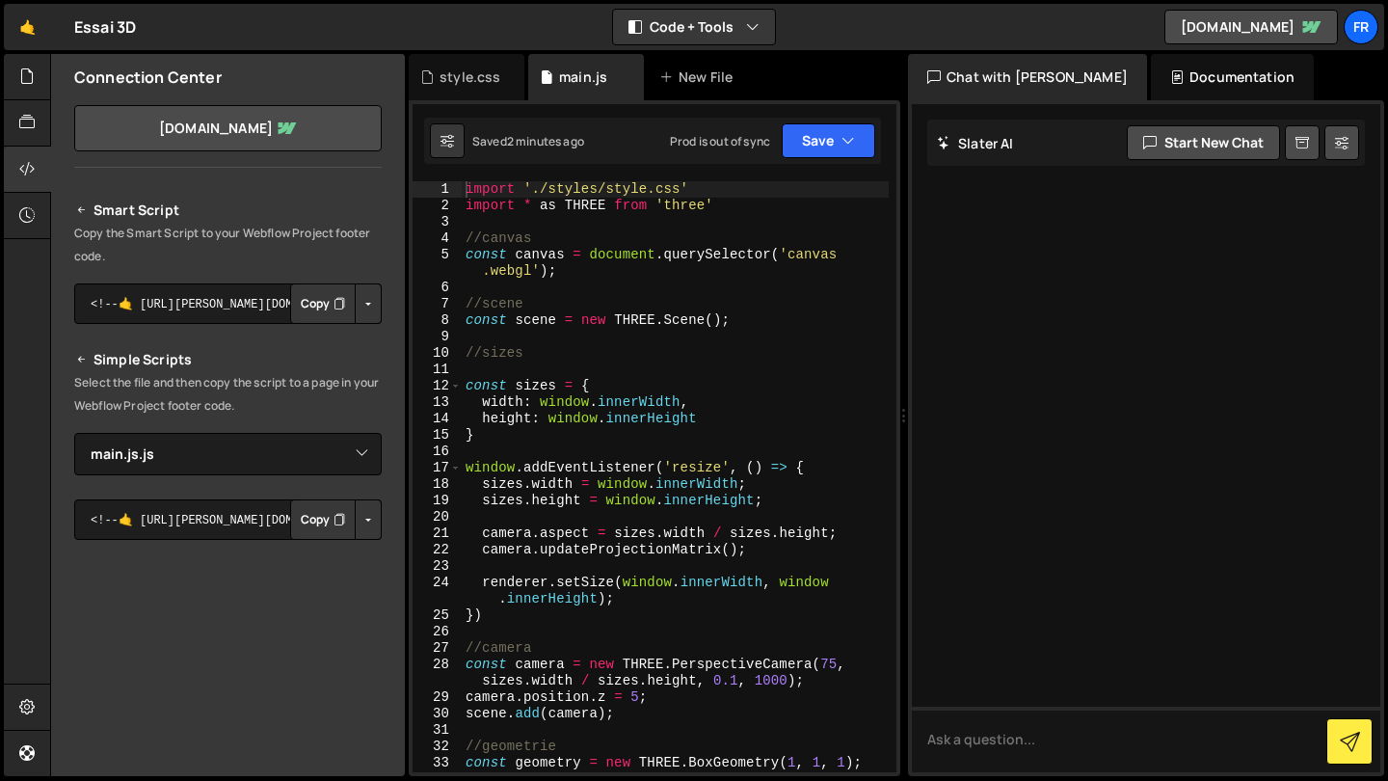
click at [364, 526] on button "Button group with nested dropdown" at bounding box center [368, 519] width 27 height 40
click at [231, 495] on div "Smart Script Copy the Smart Script to your Webflow Project footer code. <!--🤙 h…" at bounding box center [228, 568] width 308 height 739
click at [318, 514] on button "Copy" at bounding box center [323, 519] width 66 height 40
click at [323, 517] on button "Copy" at bounding box center [323, 519] width 66 height 40
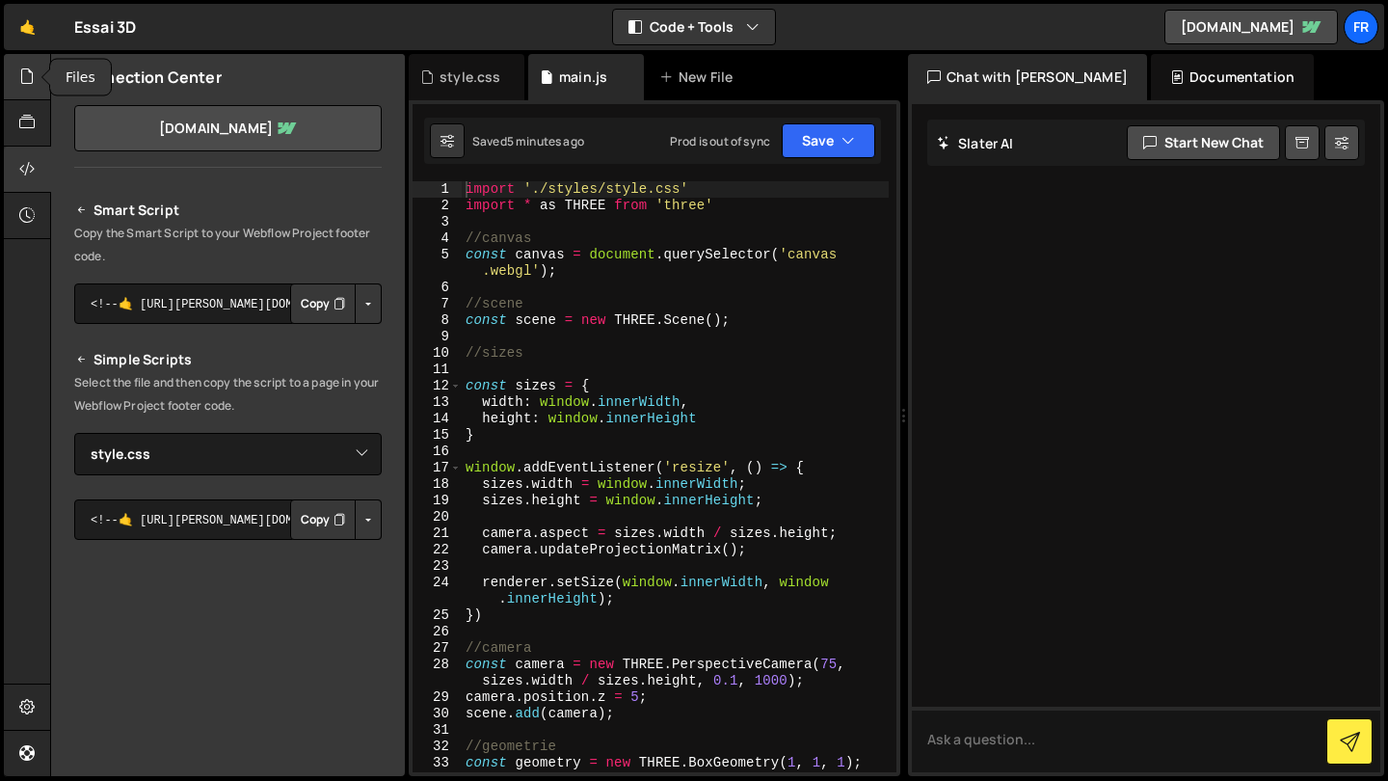
click at [18, 60] on div at bounding box center [27, 77] width 47 height 46
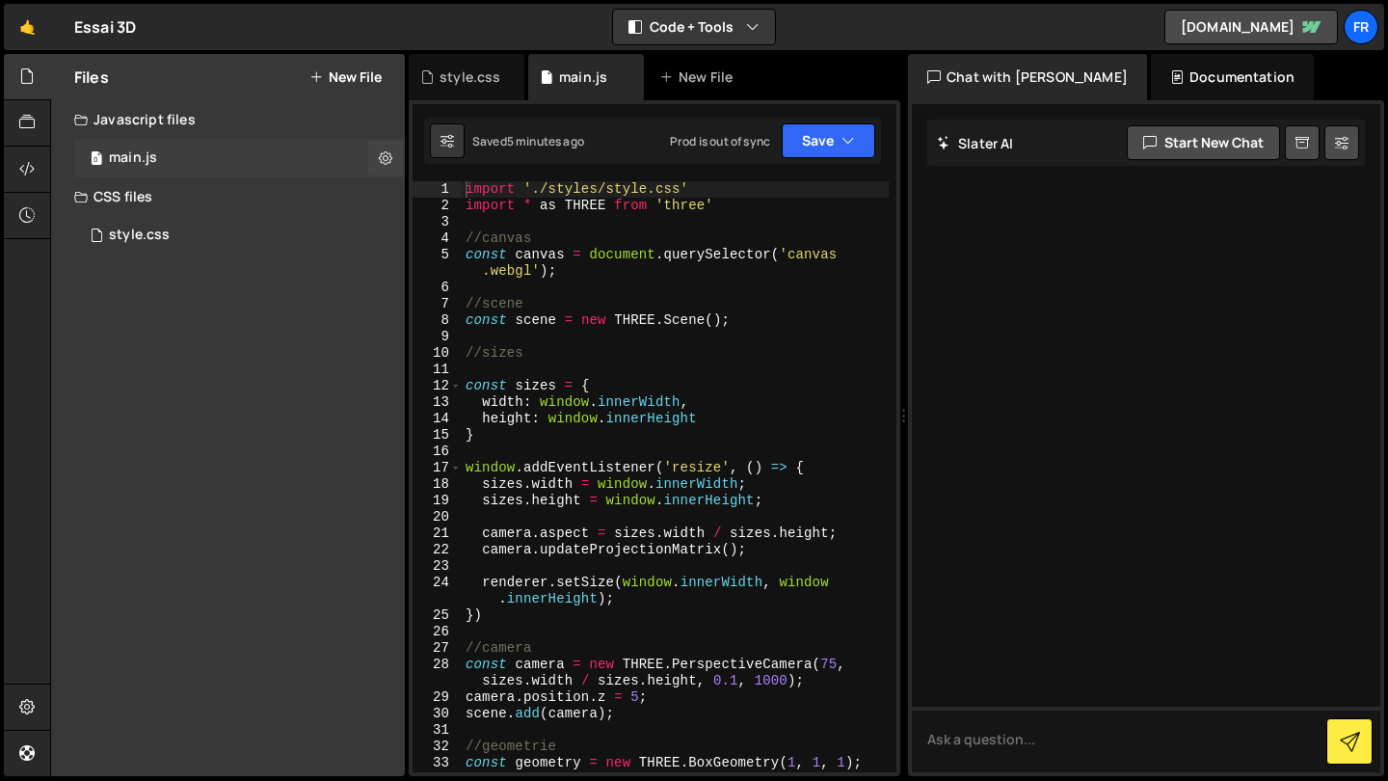
click at [165, 164] on div "0 main.js 0" at bounding box center [239, 158] width 331 height 39
click at [380, 152] on icon at bounding box center [385, 157] width 13 height 18
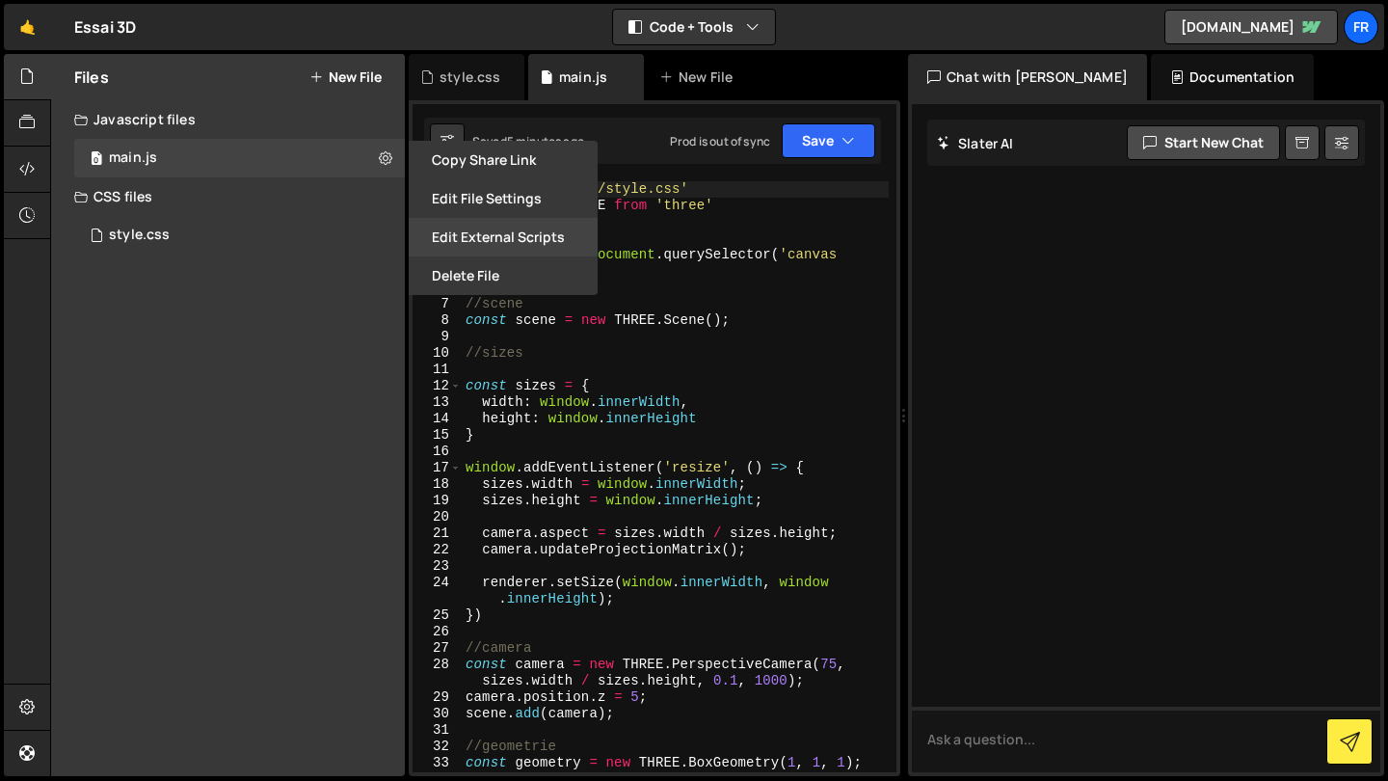
click at [515, 250] on button "Edit External Scripts" at bounding box center [503, 237] width 189 height 39
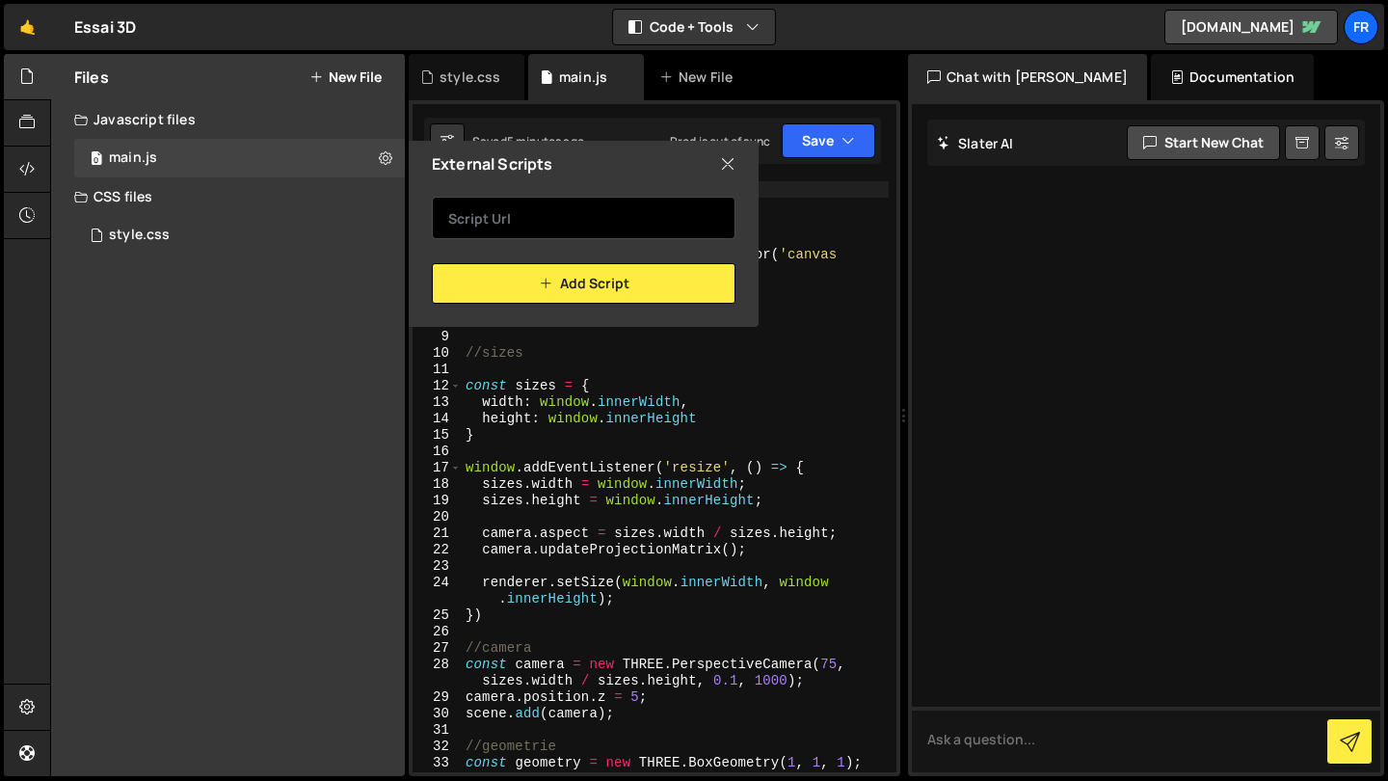
click at [518, 228] on input "text" at bounding box center [584, 218] width 304 height 42
click at [722, 158] on icon at bounding box center [727, 163] width 15 height 21
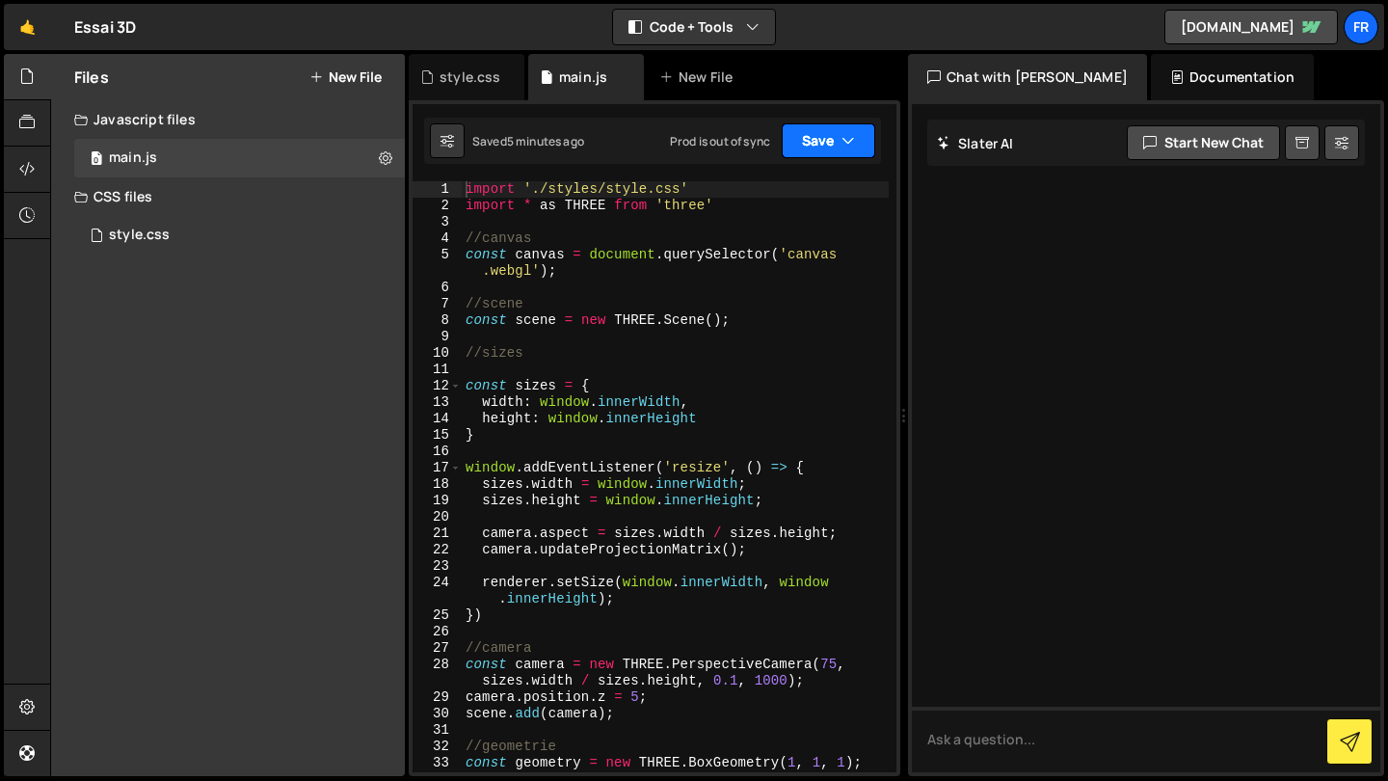
click at [815, 136] on button "Save" at bounding box center [829, 140] width 94 height 35
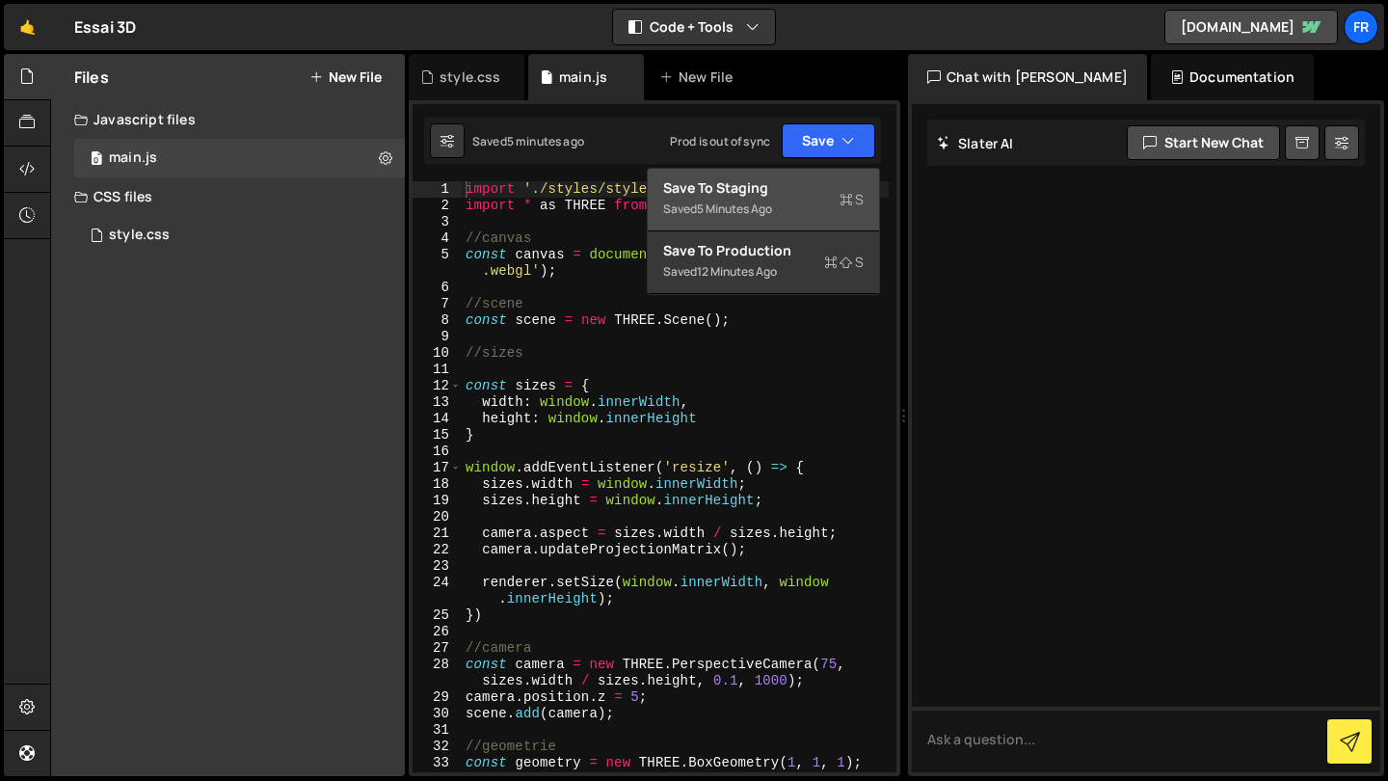
click at [786, 205] on div "Saved 5 minutes ago" at bounding box center [763, 209] width 201 height 23
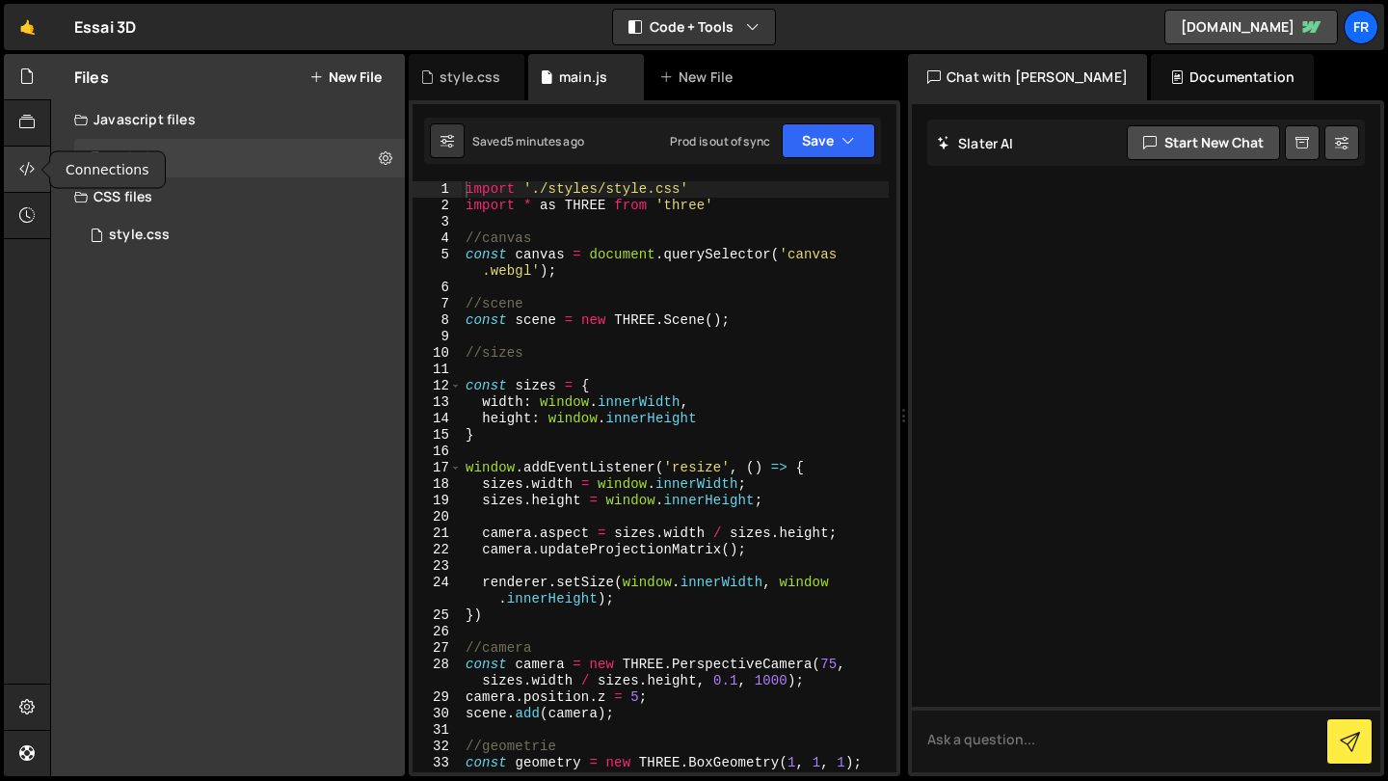
click at [22, 149] on div at bounding box center [27, 170] width 47 height 46
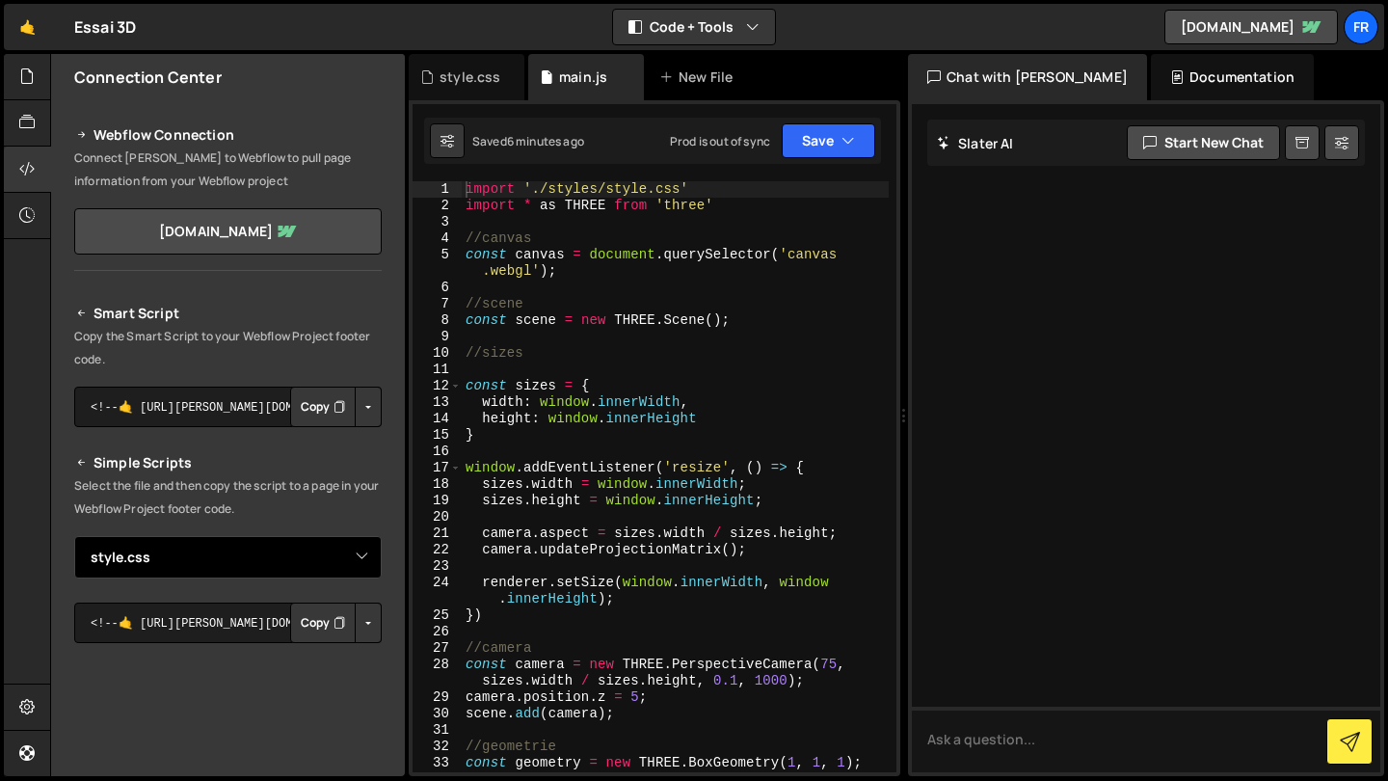
select select "47639"
click at [312, 631] on button "Copy" at bounding box center [323, 623] width 66 height 40
click at [334, 616] on icon "Button group with nested dropdown" at bounding box center [340, 622] width 12 height 19
select select "47639"
click at [313, 623] on button "Copy" at bounding box center [323, 623] width 66 height 40
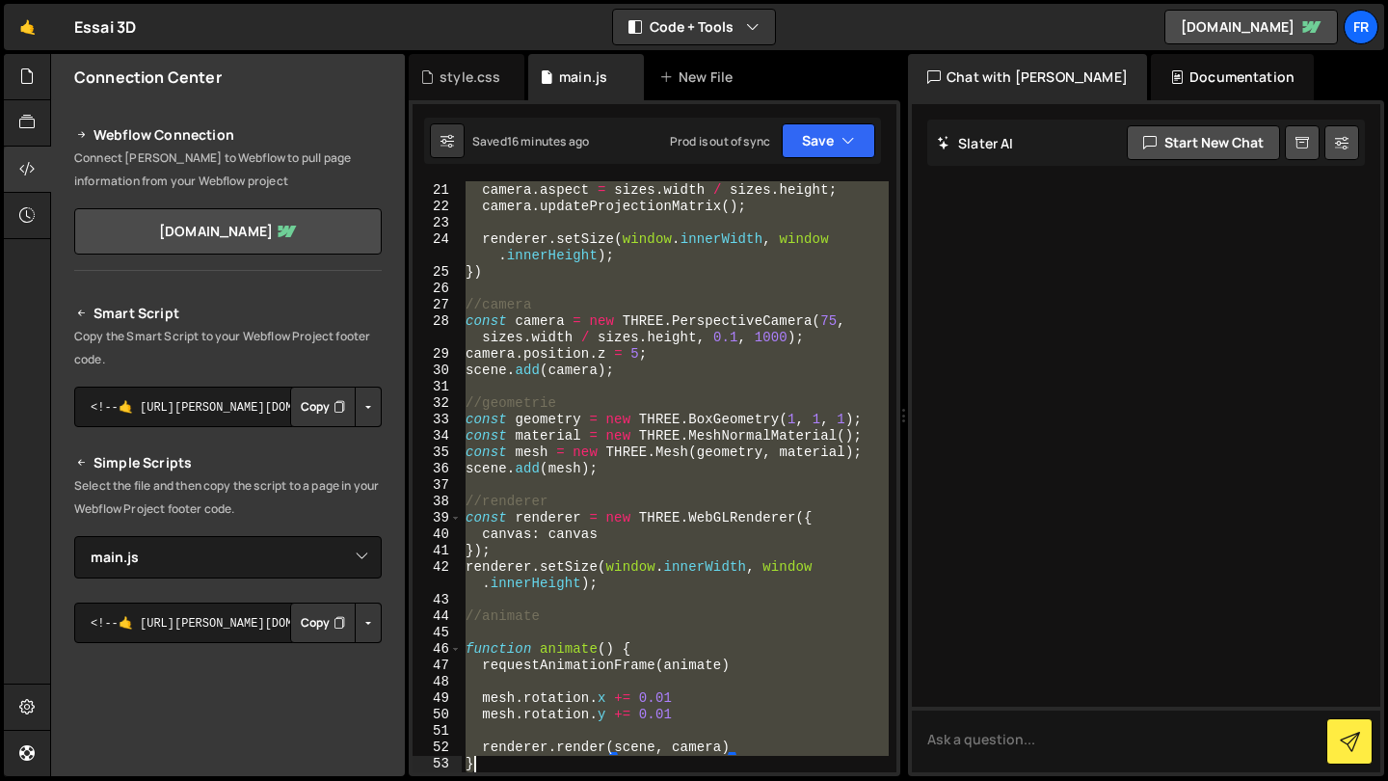
scroll to position [376, 0]
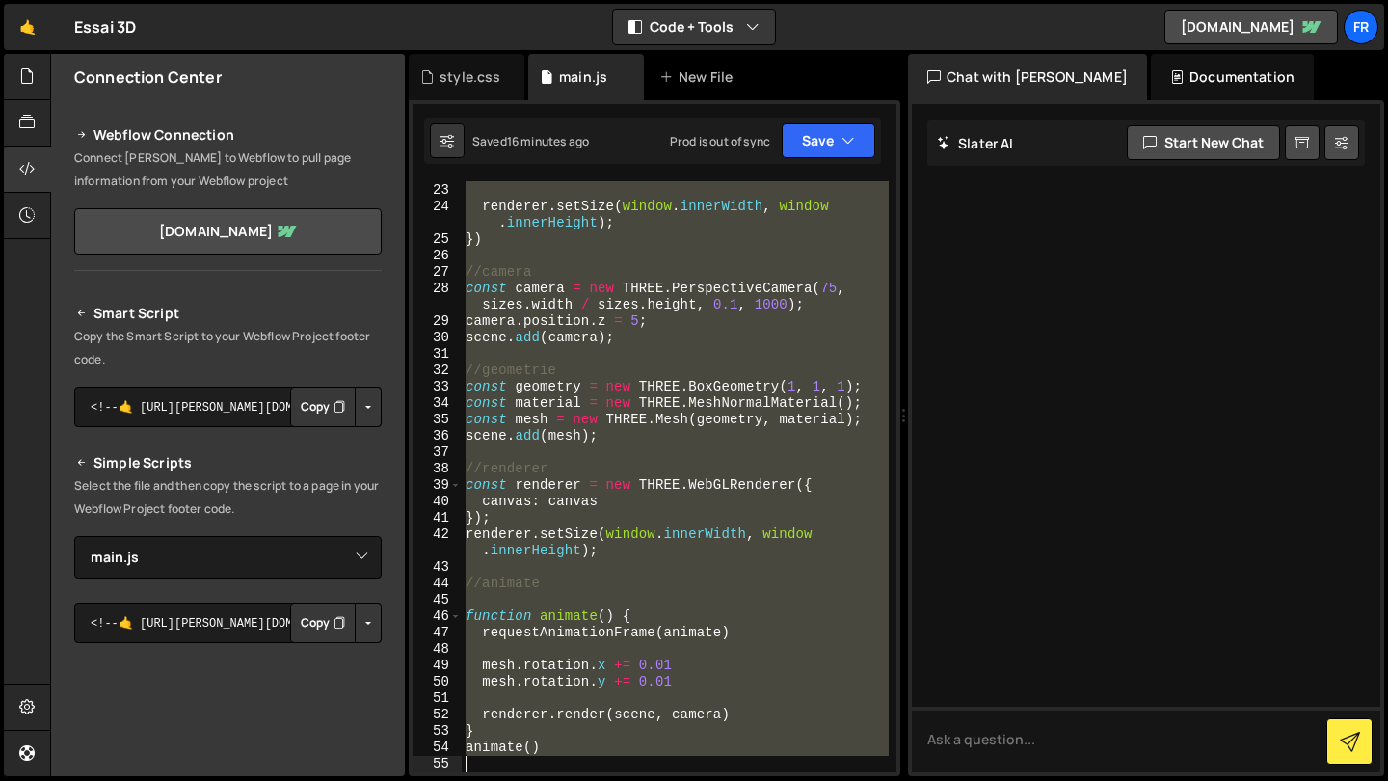
drag, startPoint x: 463, startPoint y: 186, endPoint x: 824, endPoint y: 780, distance: 695.4
click at [824, 780] on div "Hold on a sec... Are you certain you wish to leave this page? Any changes you'v…" at bounding box center [694, 390] width 1388 height 781
type textarea "animate()"
paste textarea
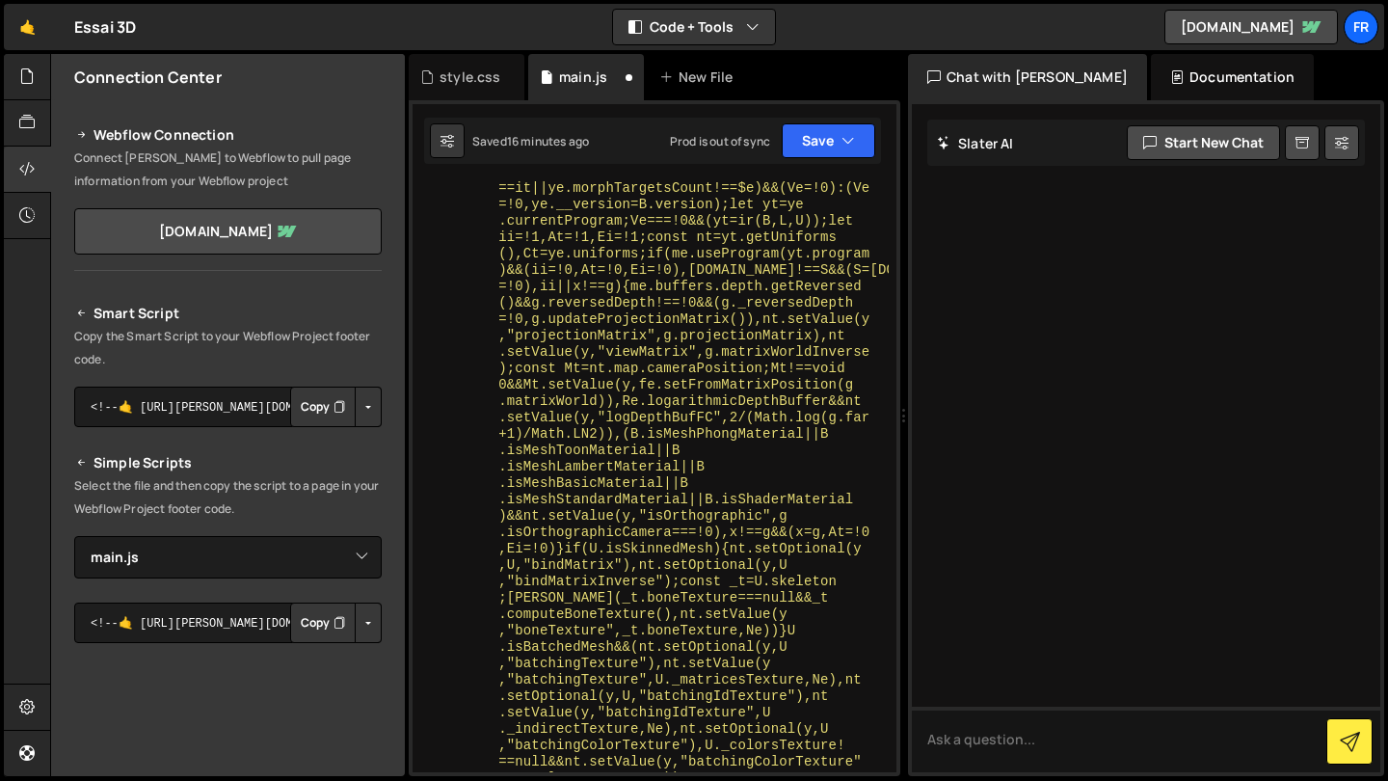
scroll to position [31004, 0]
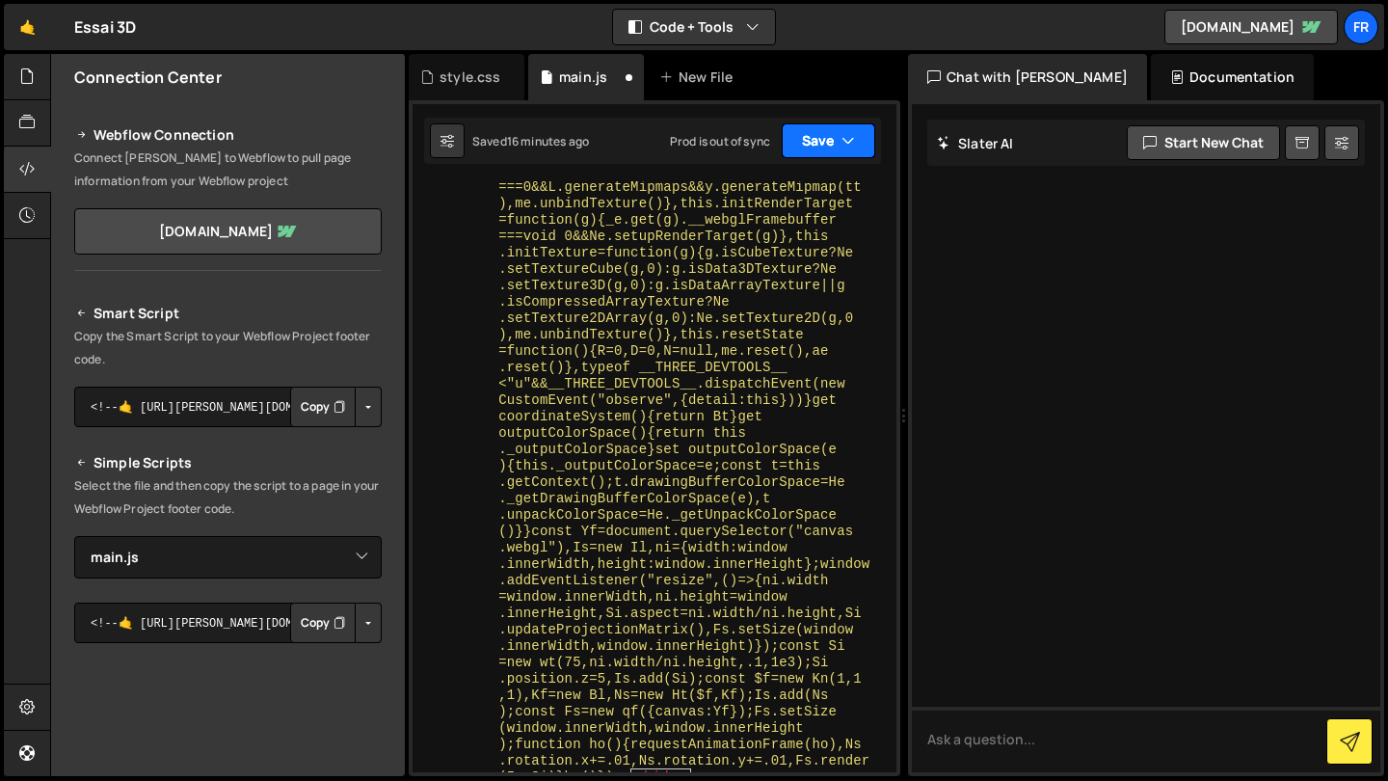
click at [832, 138] on button "Save" at bounding box center [829, 140] width 94 height 35
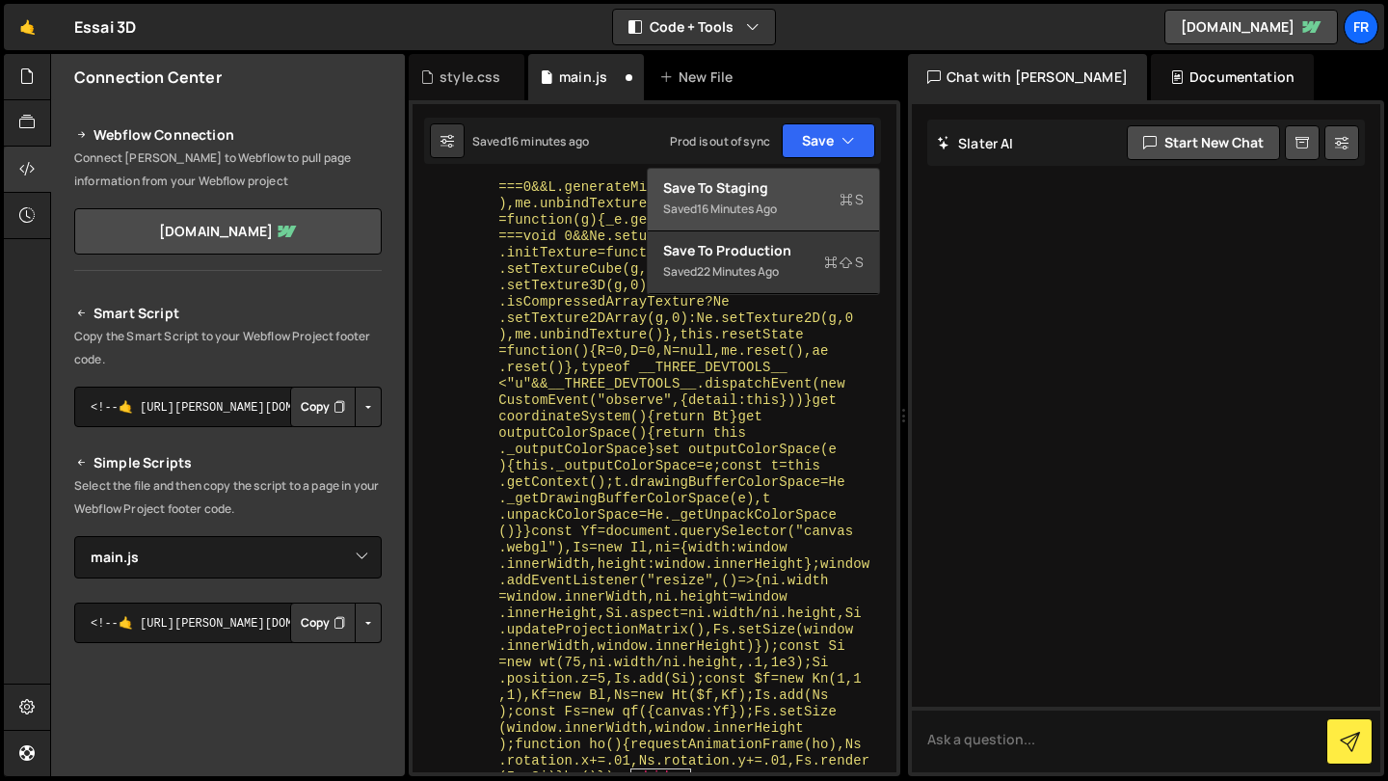
click at [792, 189] on div "Save to Staging S" at bounding box center [763, 187] width 201 height 19
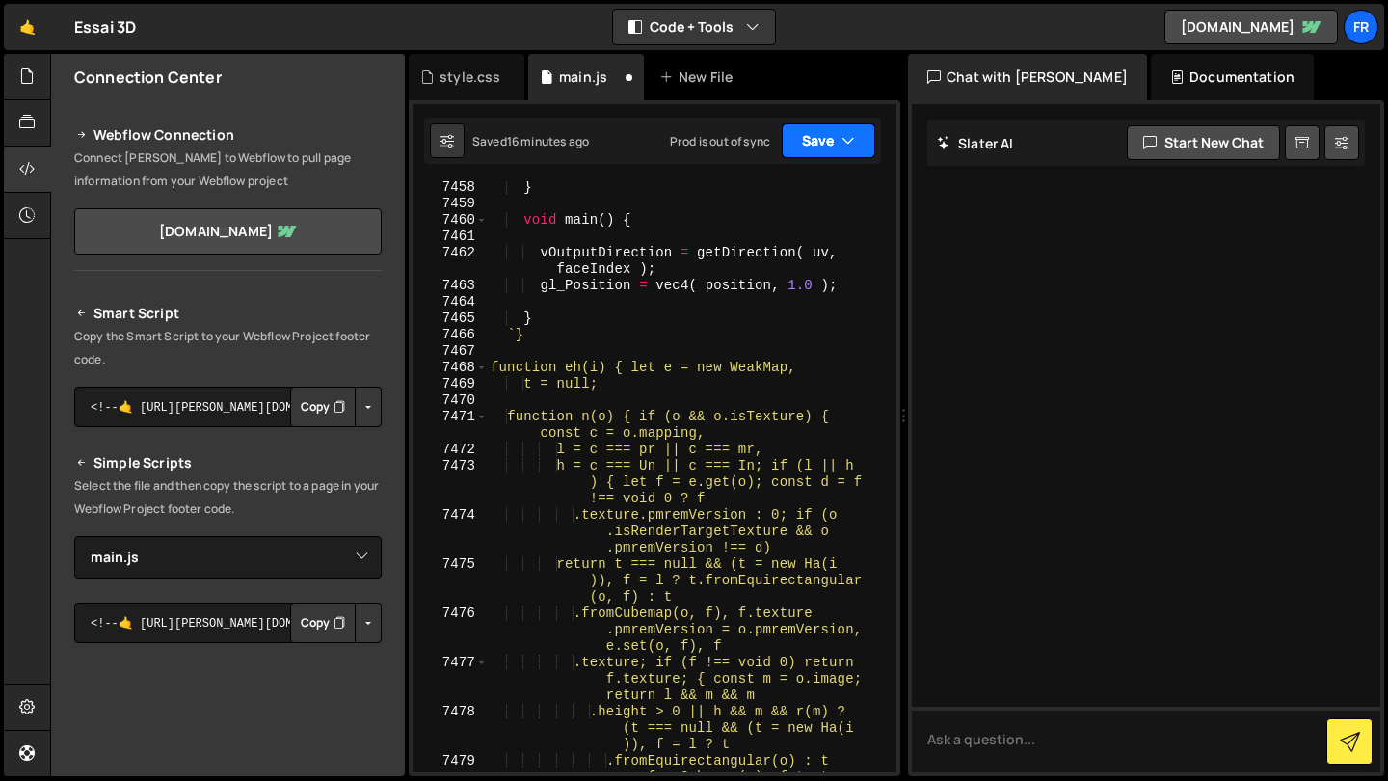
click at [823, 136] on button "Save" at bounding box center [829, 140] width 94 height 35
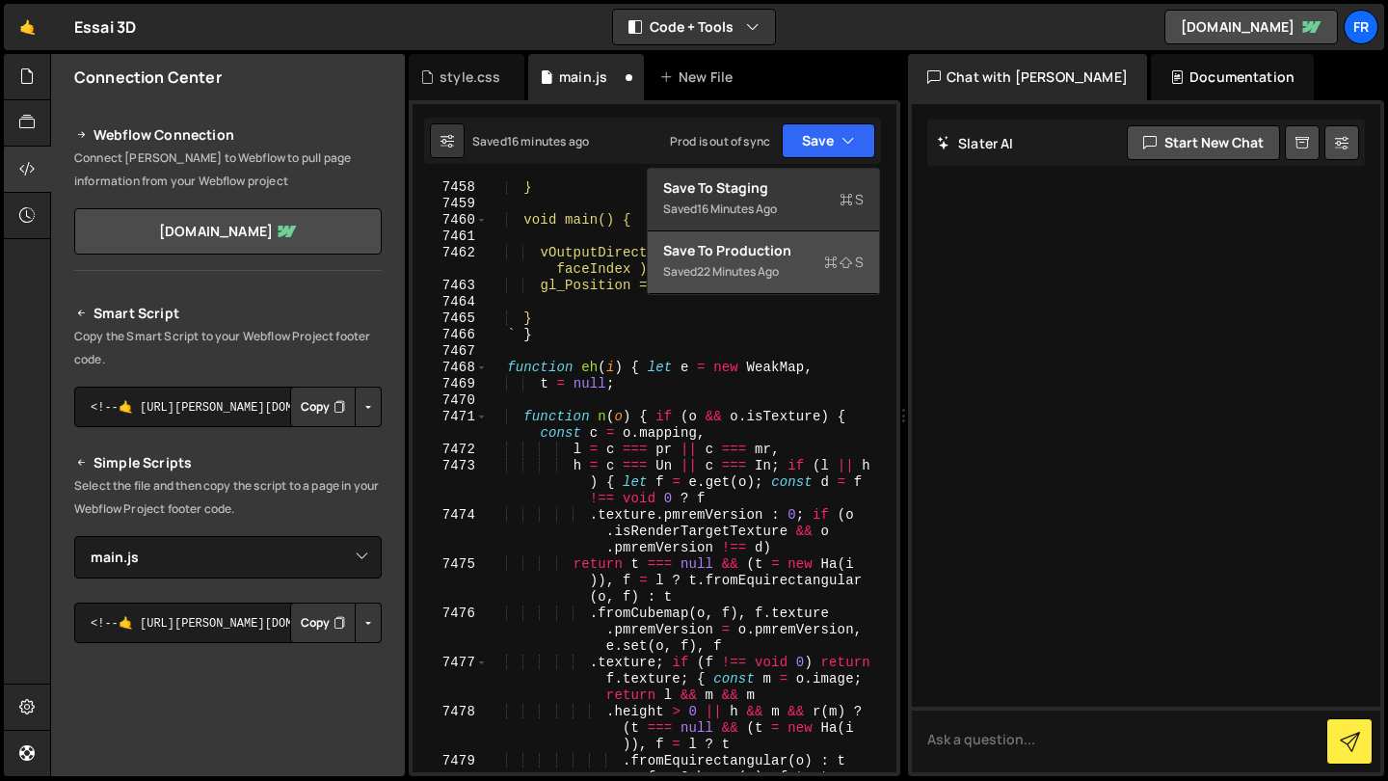
click at [771, 256] on div "Save to Production S" at bounding box center [763, 250] width 201 height 19
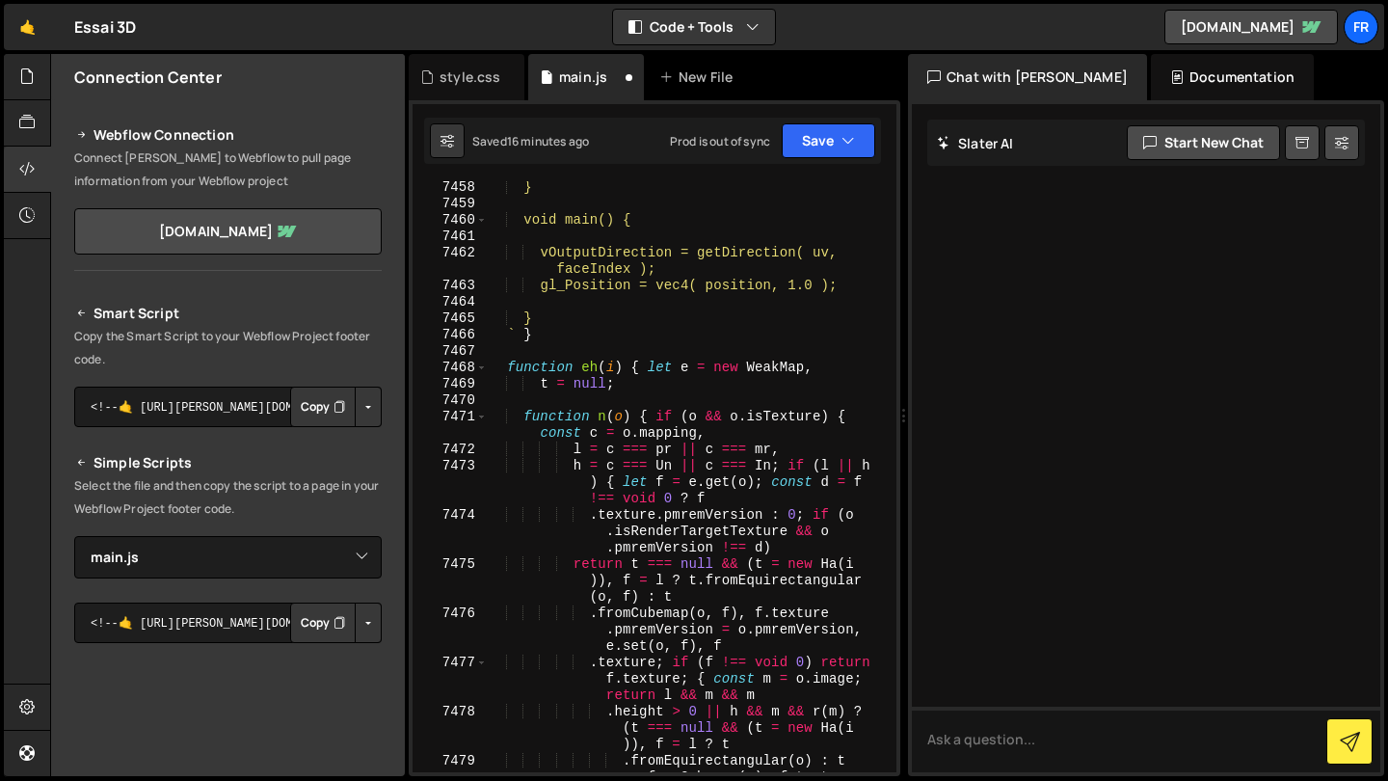
scroll to position [6767, 0]
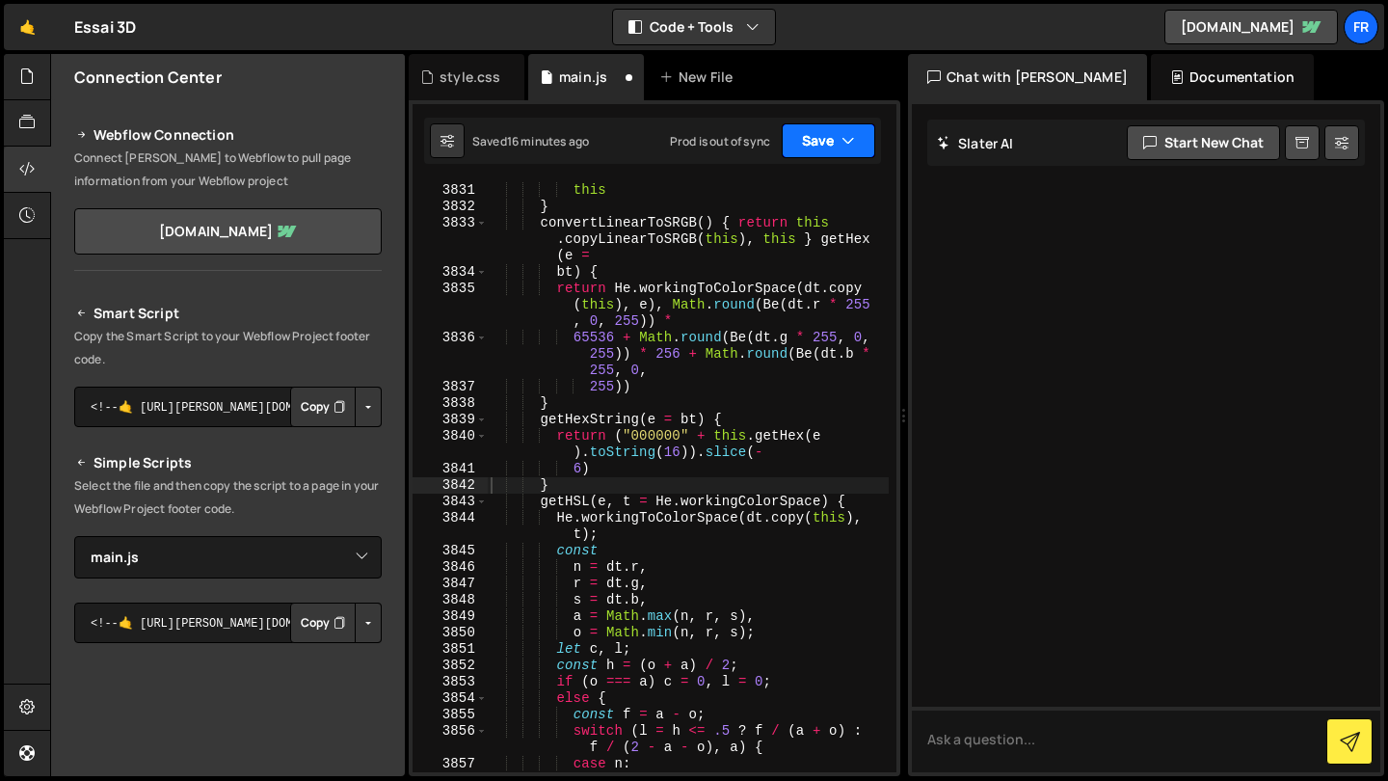
click at [824, 140] on button "Save" at bounding box center [829, 140] width 94 height 35
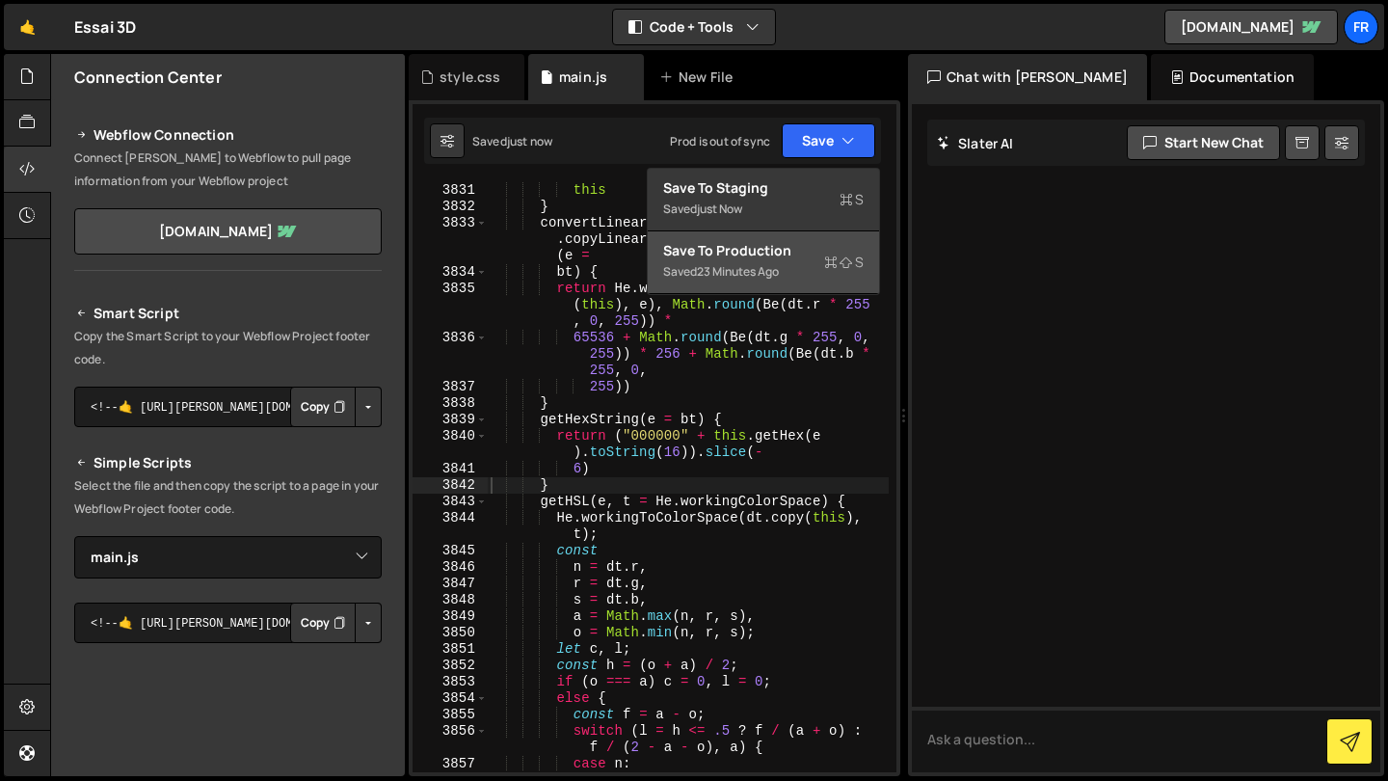
click at [784, 255] on div "Save to Production S" at bounding box center [763, 250] width 201 height 19
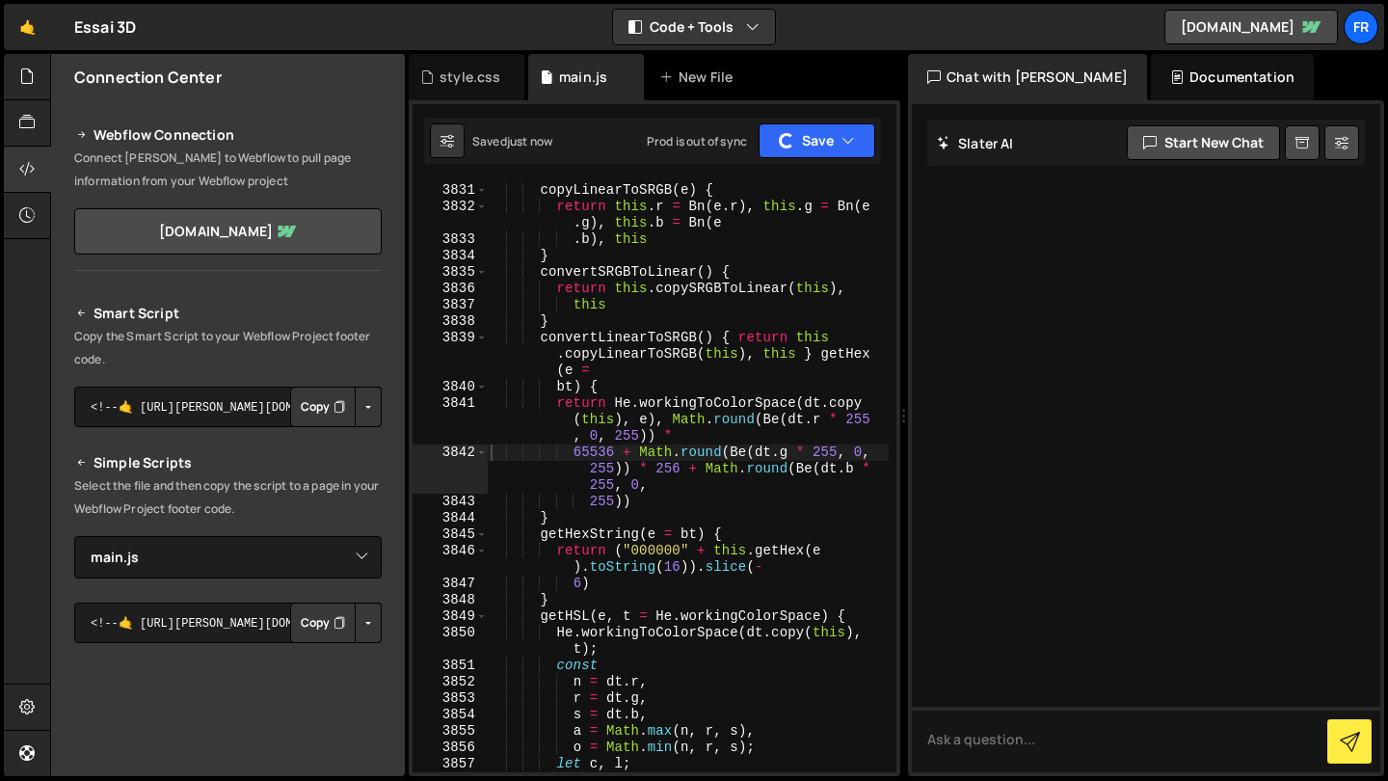
scroll to position [6763, 0]
